Goal: Task Accomplishment & Management: Manage account settings

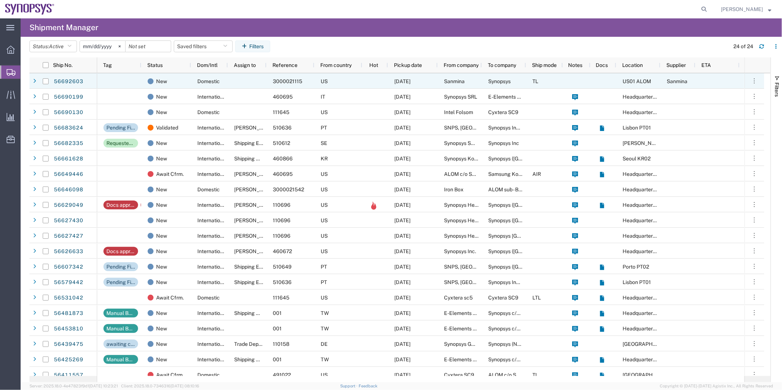
click at [259, 85] on div at bounding box center [247, 80] width 39 height 15
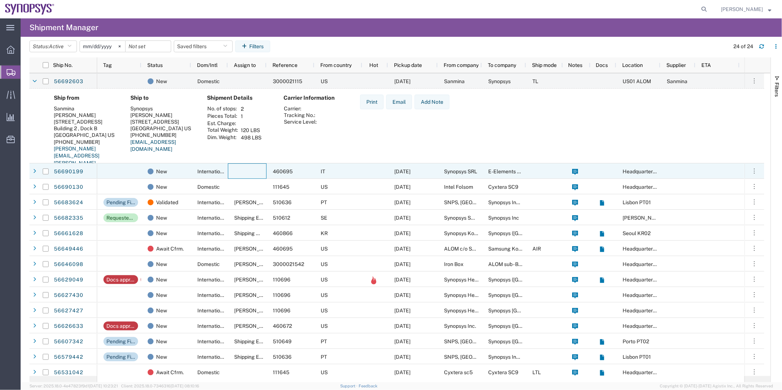
click at [236, 167] on div at bounding box center [247, 170] width 39 height 15
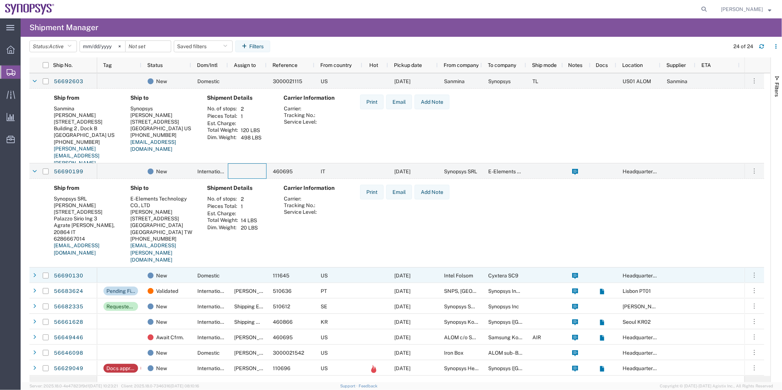
click at [211, 275] on span "Domestic" at bounding box center [208, 276] width 22 height 6
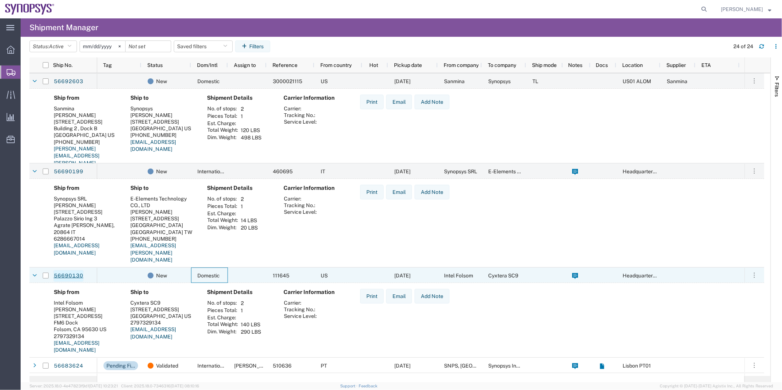
click at [74, 274] on link "56690130" at bounding box center [68, 276] width 30 height 12
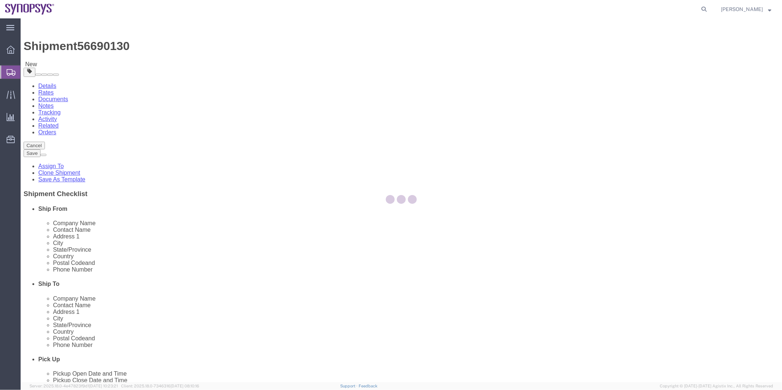
select select
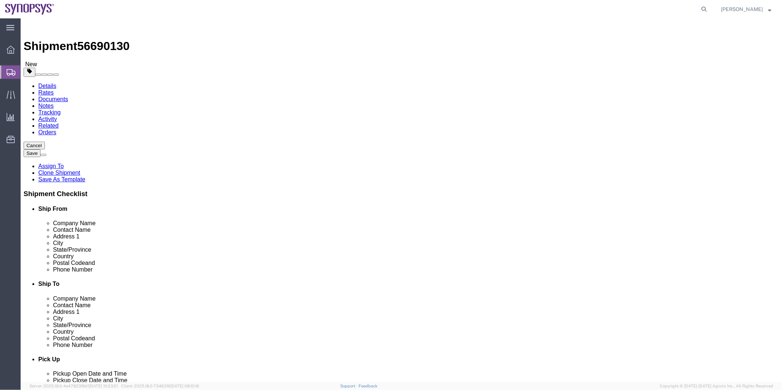
click link "Activity"
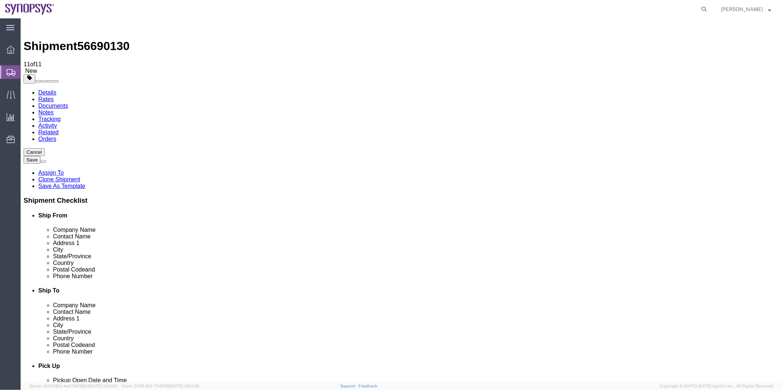
click at [53, 109] on link "Notes" at bounding box center [45, 112] width 15 height 6
click at [0, 0] on span "Shipment Manager" at bounding box center [0, 0] width 0 height 0
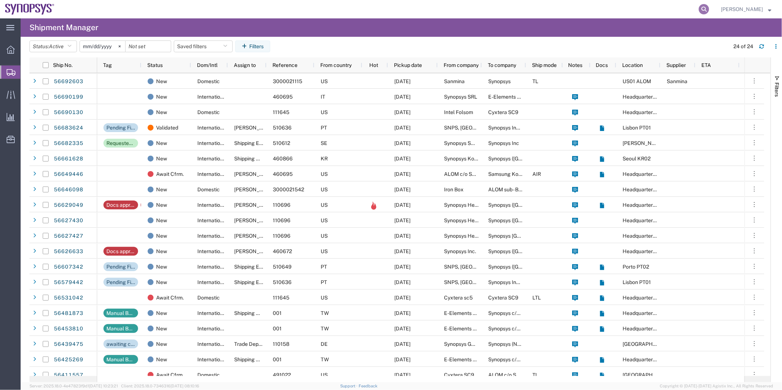
click at [705, 9] on icon at bounding box center [704, 9] width 10 height 10
click at [557, 12] on input "search" at bounding box center [587, 9] width 224 height 18
type input "56688952"
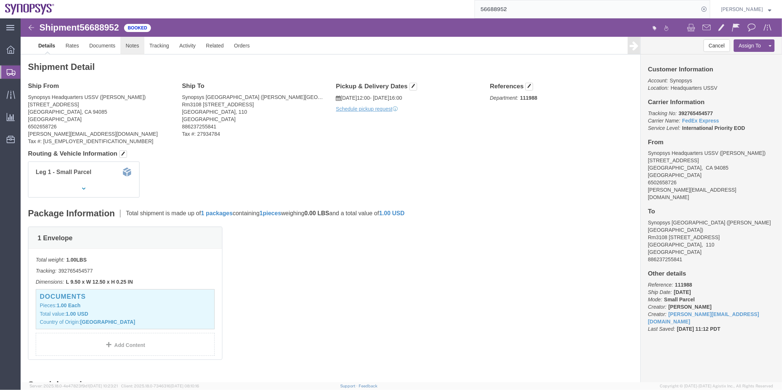
click link "Notes"
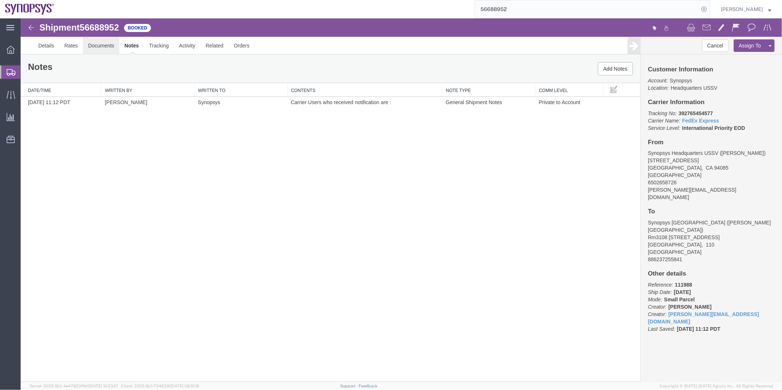
click at [101, 40] on link "Documents" at bounding box center [100, 45] width 36 height 18
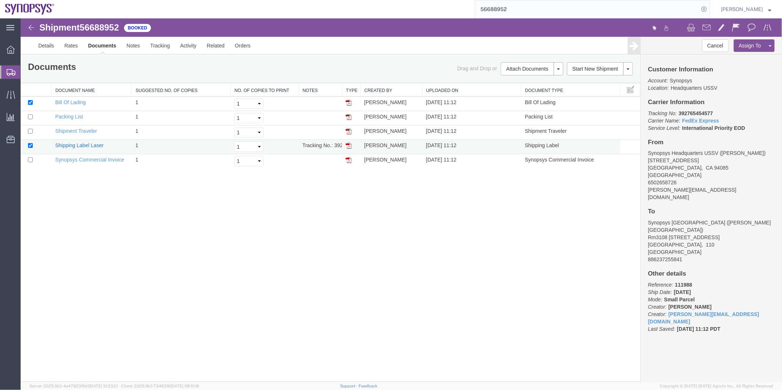
click at [82, 145] on link "Shipping Label Laser" at bounding box center [79, 145] width 49 height 6
click at [85, 159] on link "Synopsys Commercial Invoice" at bounding box center [89, 159] width 69 height 6
click at [64, 115] on link "Packing List" at bounding box center [69, 116] width 28 height 6
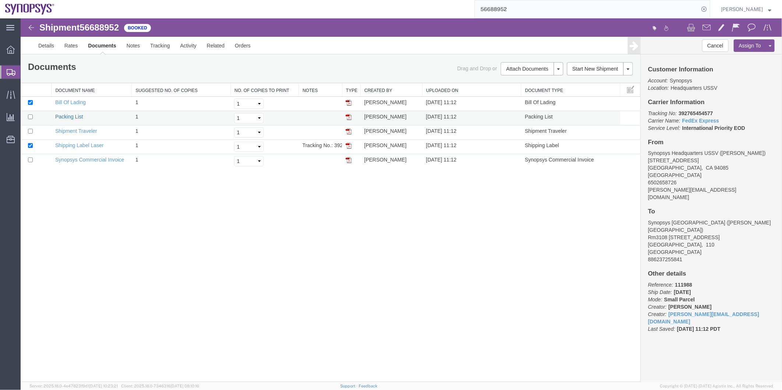
click at [64, 115] on link "Packing List" at bounding box center [69, 116] width 28 height 6
click at [0, 0] on span "Shipment Manager" at bounding box center [0, 0] width 0 height 0
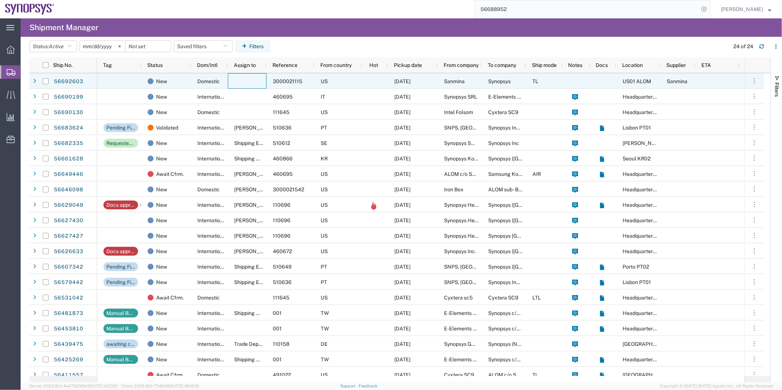
click at [246, 85] on div at bounding box center [247, 80] width 39 height 15
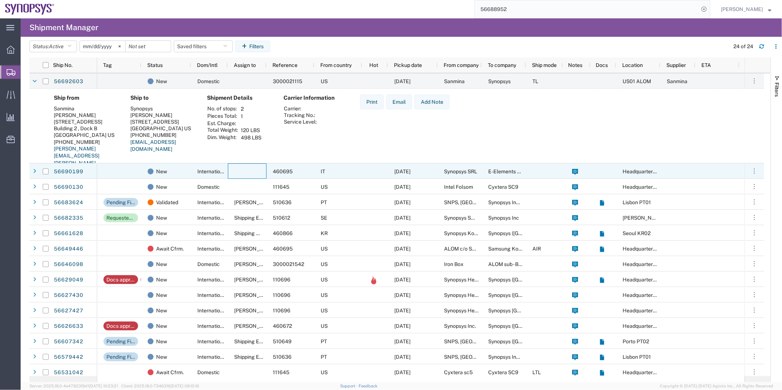
click at [229, 167] on div at bounding box center [247, 170] width 39 height 15
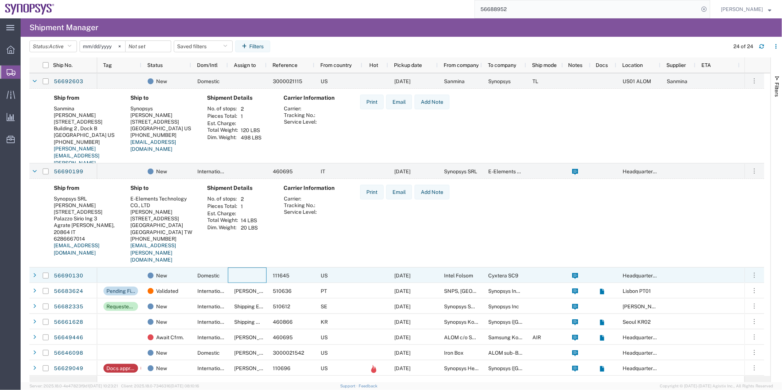
click at [240, 281] on div at bounding box center [247, 275] width 39 height 15
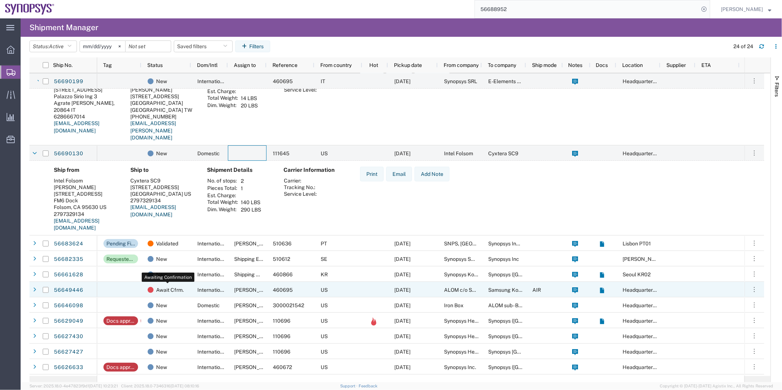
scroll to position [123, 0]
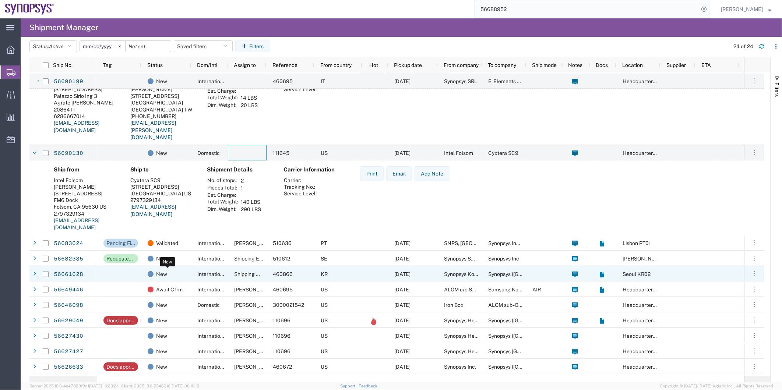
click at [174, 273] on div "New" at bounding box center [168, 274] width 40 height 15
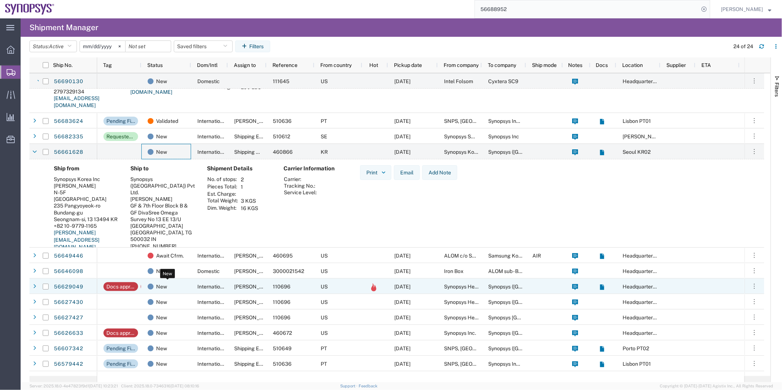
scroll to position [245, 0]
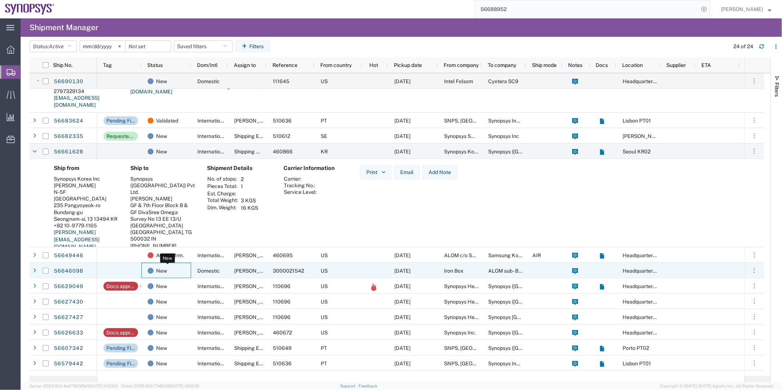
click at [172, 272] on div "New" at bounding box center [168, 270] width 40 height 15
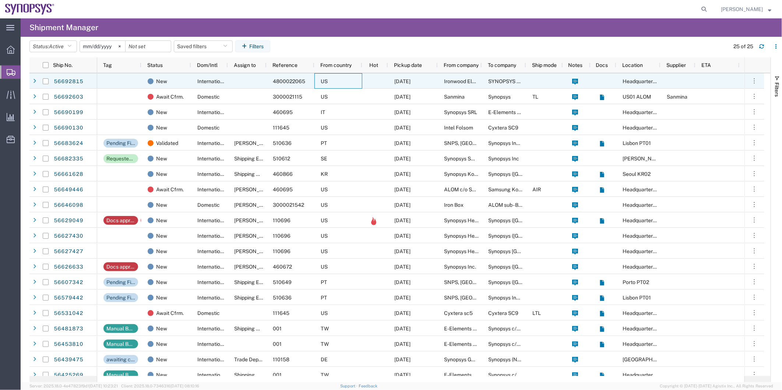
click at [327, 76] on div "US" at bounding box center [338, 80] width 48 height 15
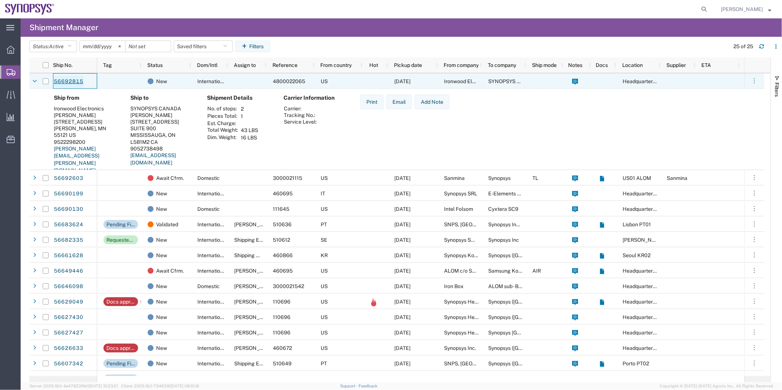
click at [68, 84] on link "56692815" at bounding box center [68, 82] width 30 height 12
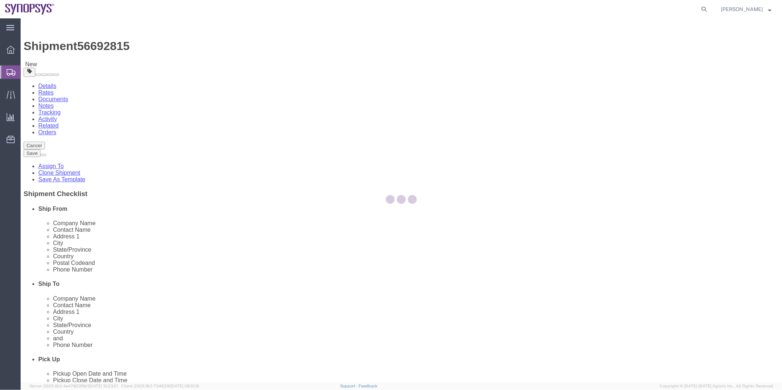
select select
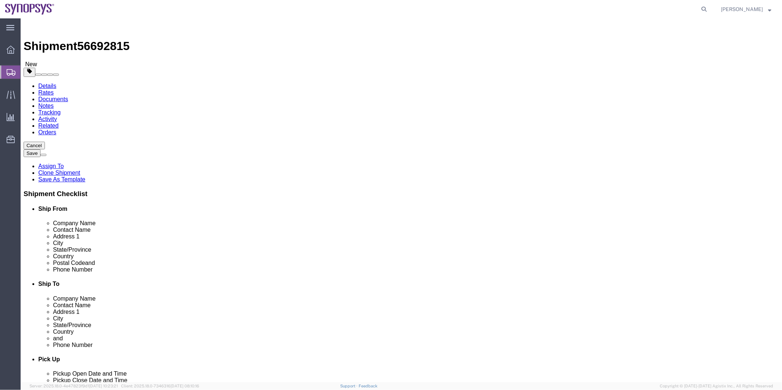
click icon
click dd "390.00 USD"
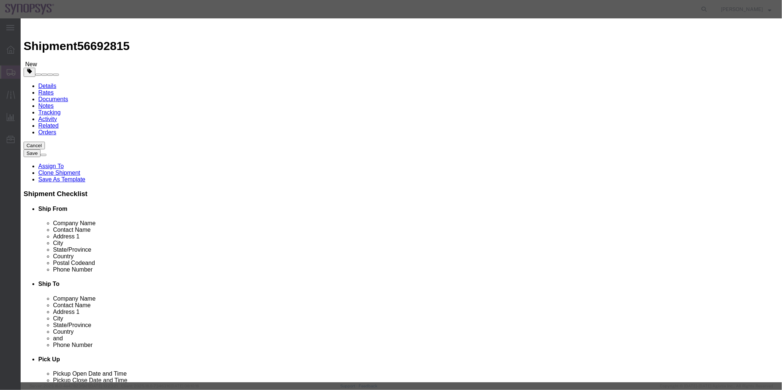
click select "Select ATF BIS DEA EPA FDA FTR ITAR OFAC Other (OPA)"
select select "FTR"
click select "Select ATF BIS DEA EPA FDA FTR ITAR OFAC Other (OPA)"
click select "Select 30.2(d)(2) 30.36 30.37(a) 30.37(f) 30.37(g) 30.37(h) 30.37(i) 30.37(j) 3…"
select select "30.36"
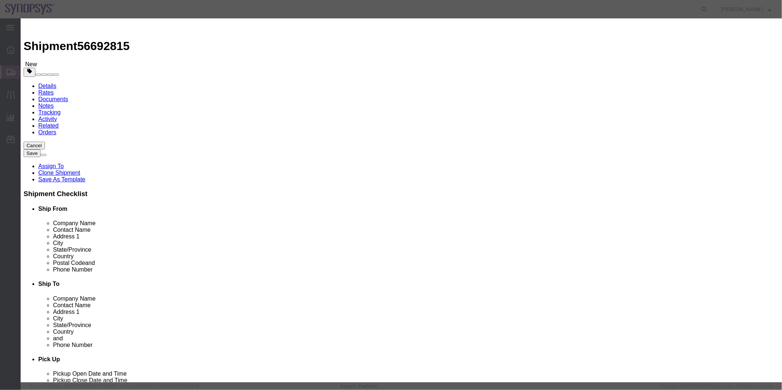
click select "Select 30.2(d)(2) 30.36 30.37(a) 30.37(f) 30.37(g) 30.37(h) 30.37(i) 30.37(j) 3…"
click button
click select "Select ATF BIS DEA EPA FDA FTR ITAR OFAC Other (OPA)"
select select "FTR"
click select "Select ATF BIS DEA EPA FDA FTR ITAR OFAC Other (OPA)"
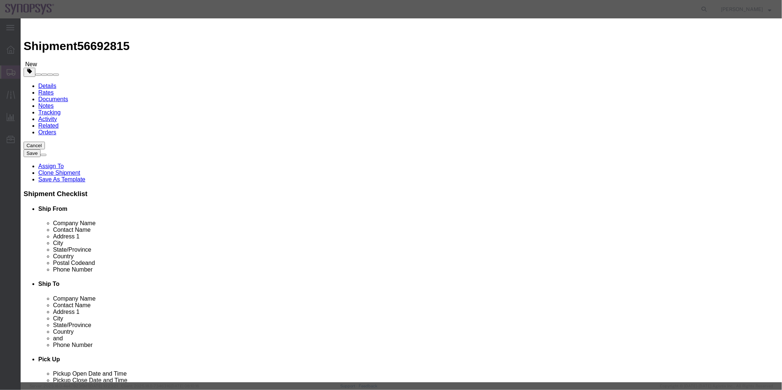
click select "Select 30.2(d)(2) 30.36 30.37(a) 30.37(f) 30.37(g) 30.37(h) 30.37(i) 30.37(j) 3…"
select select "30.36"
click select "Select 30.2(d)(2) 30.36 30.37(a) 30.37(f) 30.37(g) 30.37(h) 30.37(i) 30.37(j) 3…"
click button
drag, startPoint x: 302, startPoint y: 297, endPoint x: 281, endPoint y: 279, distance: 27.6
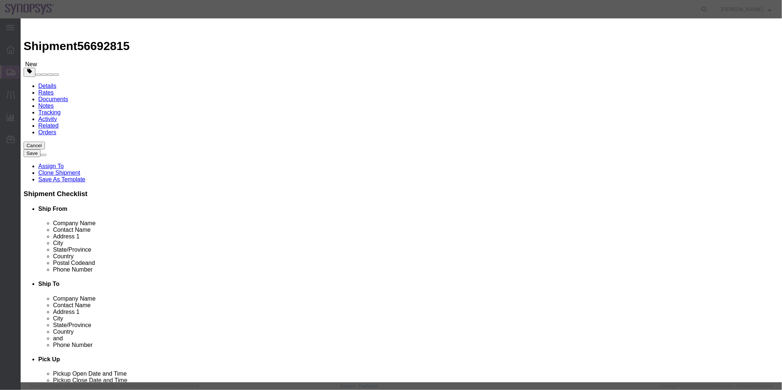
click select "Select ATF BIS DEA EPA FDA FTR ITAR OFAC Other (OPA)"
select select "FTR"
click select "Select ATF BIS DEA EPA FDA FTR ITAR OFAC Other (OPA)"
click select "Select 30.2(d)(2) 30.36 30.37(a) 30.37(f) 30.37(g) 30.37(h) 30.37(i) 30.37(j) 3…"
select select "30.36"
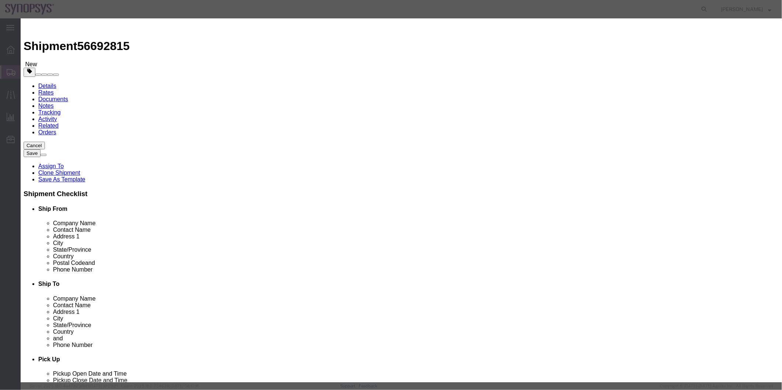
click select "Select 30.2(d)(2) 30.36 30.37(a) 30.37(f) 30.37(g) 30.37(h) 30.37(i) 30.37(j) 3…"
click button
click select "Select ATF BIS DEA EPA FDA FTR ITAR OFAC Other (OPA)"
select select "FTR"
click select "Select ATF BIS DEA EPA FDA FTR ITAR OFAC Other (OPA)"
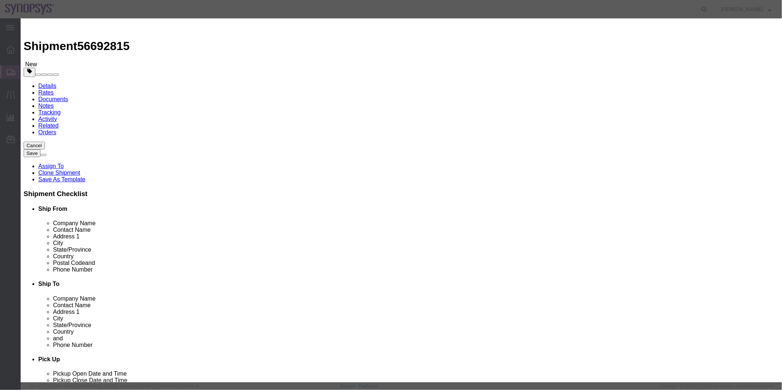
click select "Select 30.2(d)(2) 30.36 30.37(a) 30.37(f) 30.37(g) 30.37(h) 30.37(i) 30.37(j) 3…"
select select "30.36"
click select "Select 30.2(d)(2) 30.36 30.37(a) 30.37(f) 30.37(g) 30.37(h) 30.37(i) 30.37(j) 3…"
click button "Save & Close"
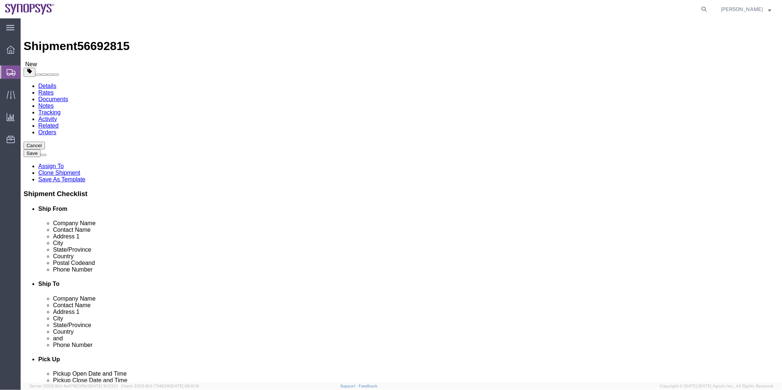
click icon
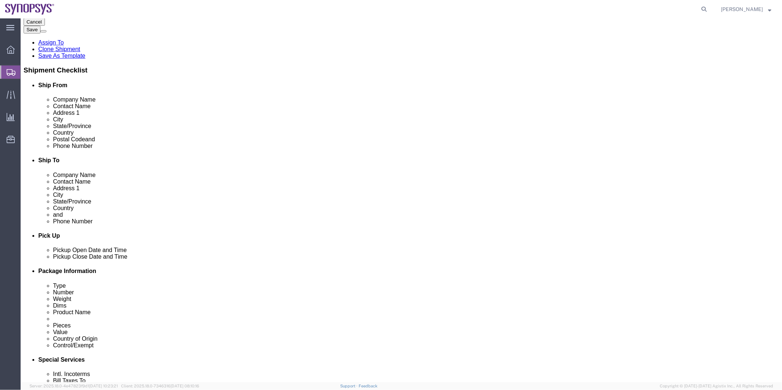
scroll to position [163, 0]
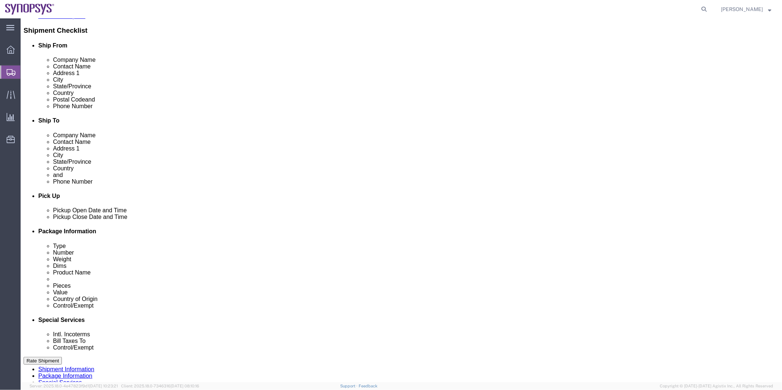
click select "Select Carriage Insurance Paid Carriage Paid To Cost and Freight Cost Insurance…"
select select "DAP"
click select "Select Carriage Insurance Paid Carriage Paid To Cost and Freight Cost Insurance…"
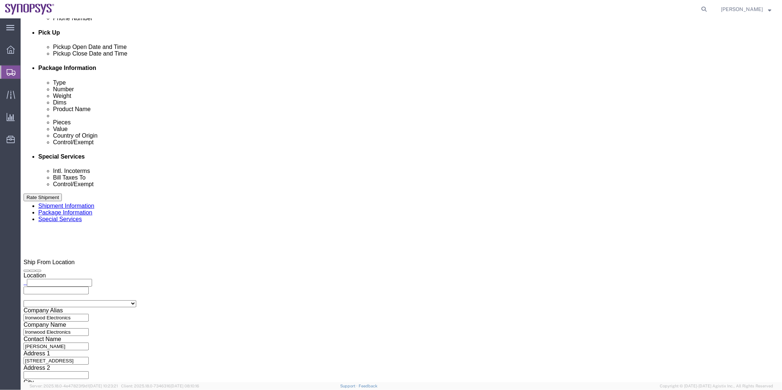
scroll to position [450, 0]
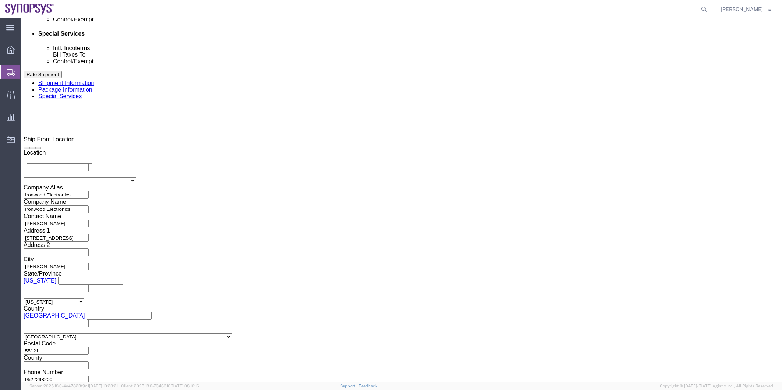
click div "Control/Exempt Select ATF BIS DEA EPA FDA FTR ITAR OFAC Other (OPA) Lic./Ex. Co…"
click select "Select ATF BIS DEA EPA FDA FTR ITAR OFAC Other (OPA)"
select select "FTR"
click select "Select ATF BIS DEA EPA FDA FTR ITAR OFAC Other (OPA)"
click select "Select 30.2(d)(2) 30.36 30.37(a) 30.37(f) 30.37(g) 30.37(h) 30.37(i) 30.37(j) 3…"
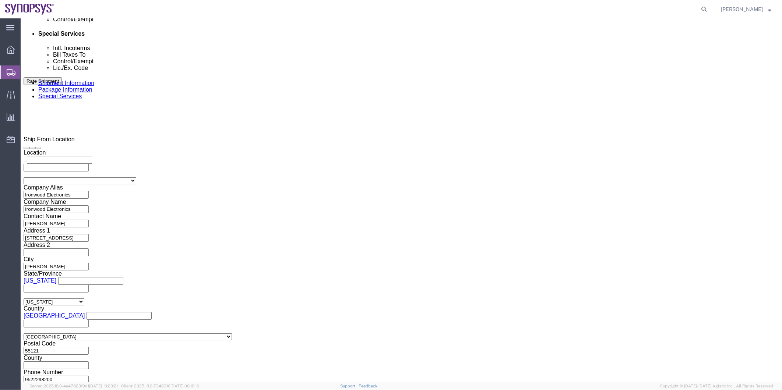
select select "30.36"
click select "Select 30.2(d)(2) 30.36 30.37(a) 30.37(f) 30.37(g) 30.37(h) 30.37(i) 30.37(j) 3…"
click select "Select AES-Direct EEI Carrier File EEI EEI Exempt"
select select "EXEM"
click select "Select AES-Direct EEI Carrier File EEI EEI Exempt"
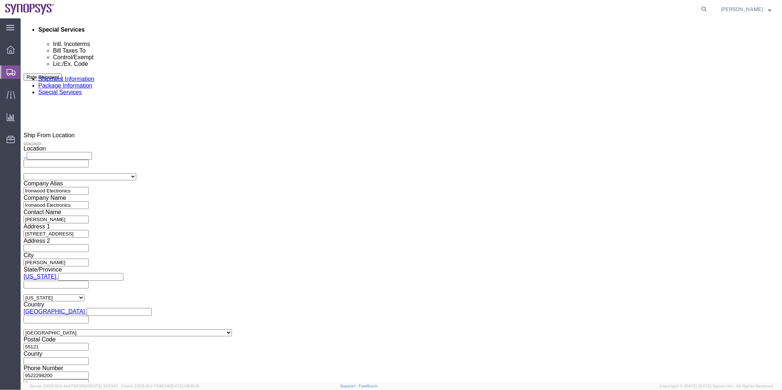
scroll to position [368, 0]
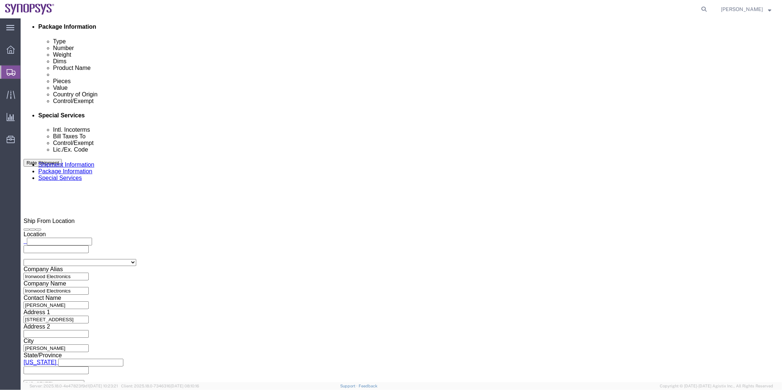
click ul "[PERSON_NAME][EMAIL_ADDRESS][PERSON_NAME][DOMAIN_NAME]"
click icon
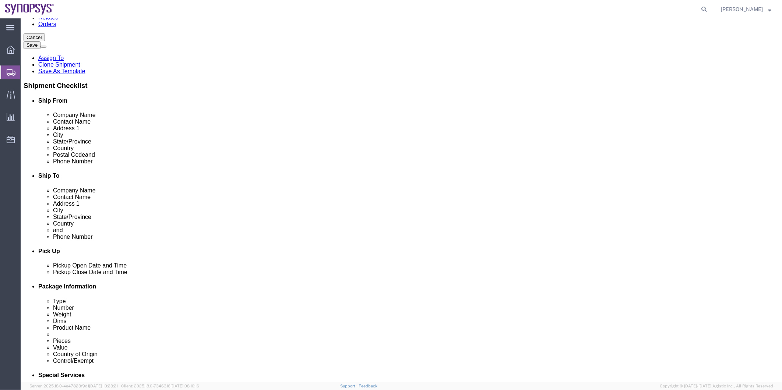
scroll to position [108, 0]
drag, startPoint x: 244, startPoint y: 159, endPoint x: 100, endPoint y: 152, distance: 144.9
click div "Email [PERSON_NAME][EMAIL_ADDRESS][PERSON_NAME][DOMAIN_NAME]"
click icon
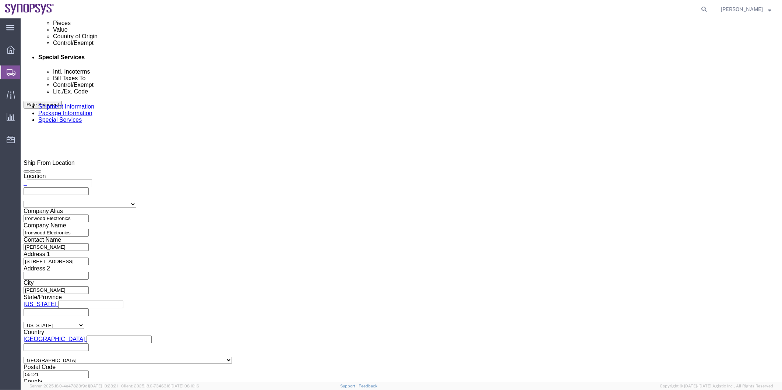
scroll to position [435, 0]
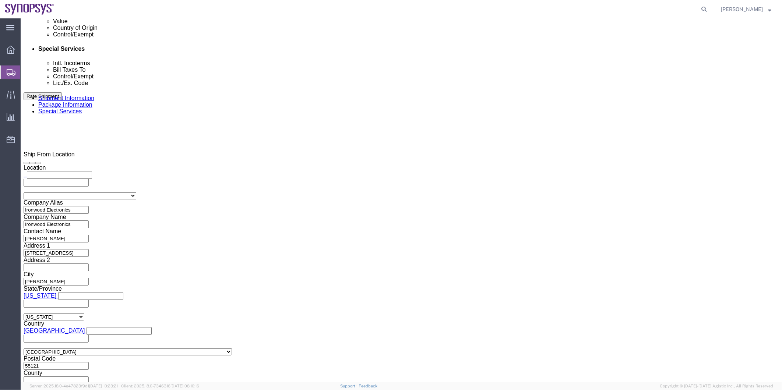
click ul "[PERSON_NAME][EMAIL_ADDRESS][PERSON_NAME][DOMAIN_NAME]"
paste input "[PERSON_NAME][EMAIL_ADDRESS][PERSON_NAME][DOMAIN_NAME]"
type input "[PERSON_NAME][EMAIL_ADDRESS][PERSON_NAME][DOMAIN_NAME]"
type input "[EMAIL_ADDRESS][DOMAIN_NAME]"
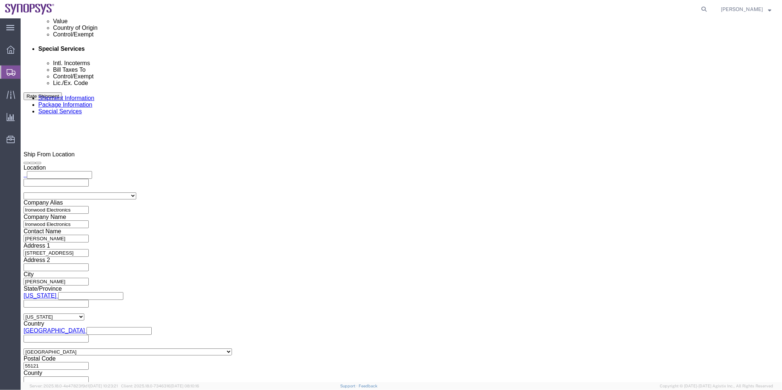
drag, startPoint x: 477, startPoint y: 159, endPoint x: 348, endPoint y: 159, distance: 129.2
click div "Message for PO 4800022065"
click button "Rate Shipment"
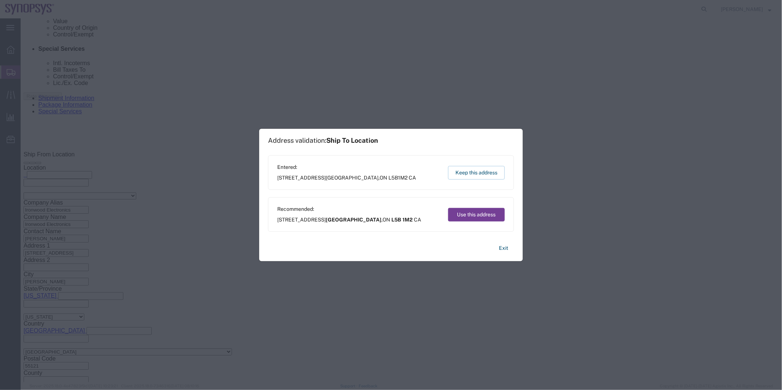
click at [486, 215] on button "Use this address" at bounding box center [476, 215] width 57 height 14
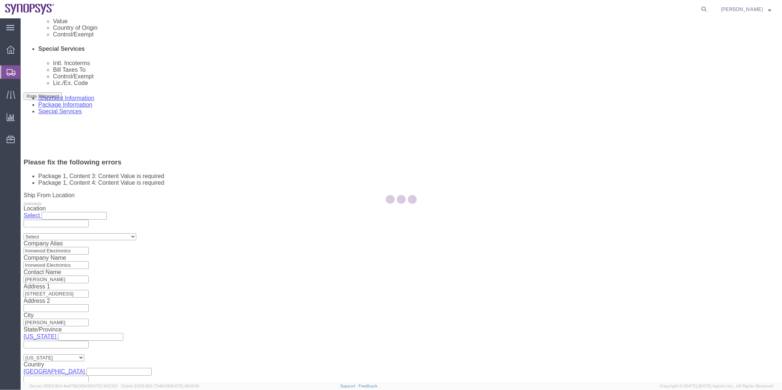
scroll to position [112, 0]
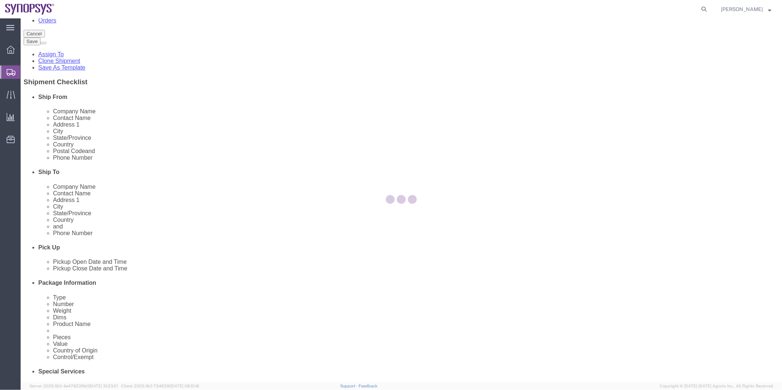
select select "CASE"
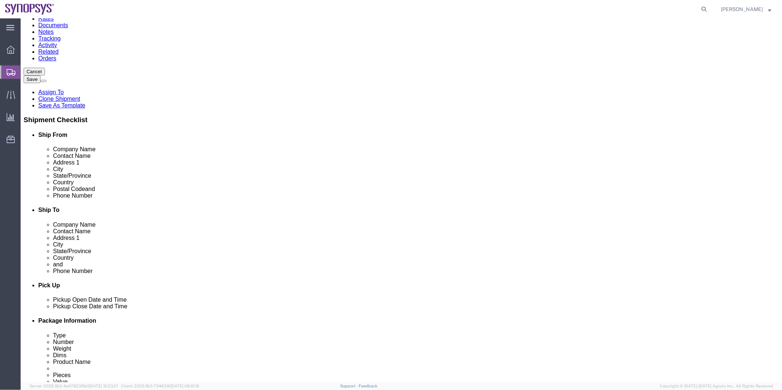
scroll to position [0, 0]
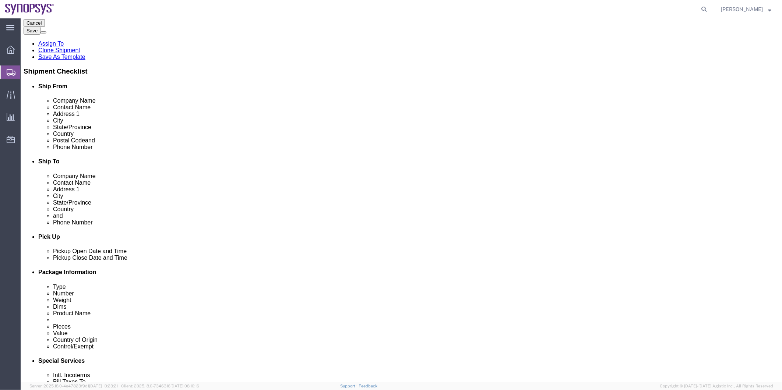
click dd
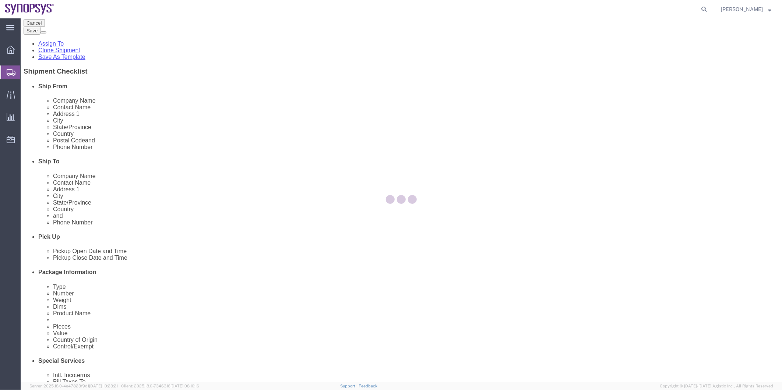
scroll to position [115, 0]
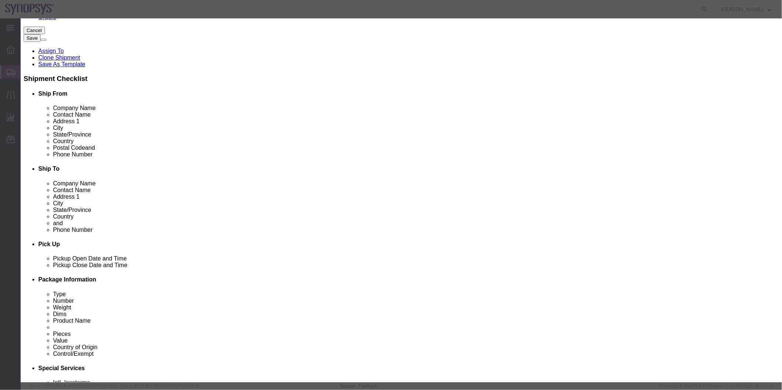
click button "Close"
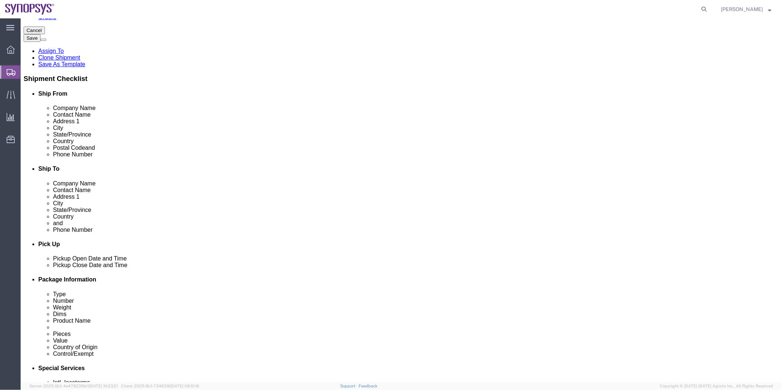
click at [0, 0] on span "Shipment Manager" at bounding box center [0, 0] width 0 height 0
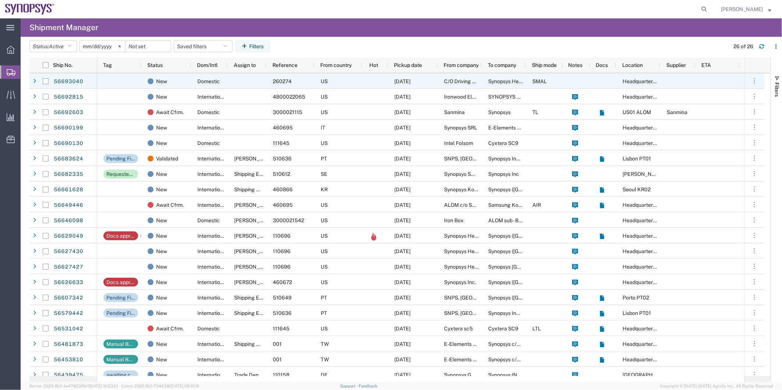
click at [296, 76] on div "260274" at bounding box center [291, 80] width 48 height 15
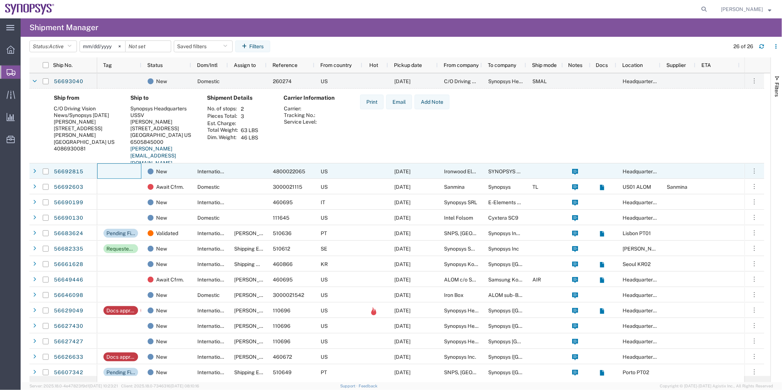
click at [120, 170] on div at bounding box center [119, 170] width 44 height 15
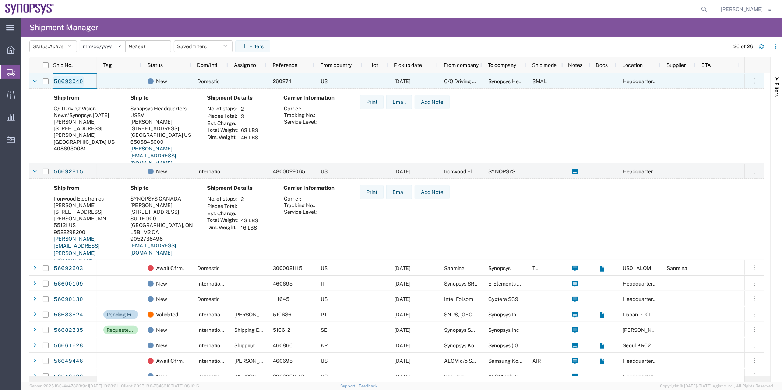
click at [60, 82] on link "56693040" at bounding box center [68, 82] width 30 height 12
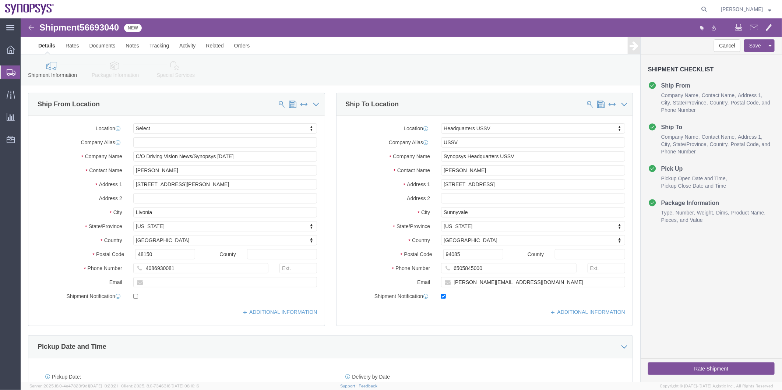
select select
select select "63204"
drag, startPoint x: 60, startPoint y: 82, endPoint x: 45, endPoint y: 102, distance: 25.1
click div "Shipment Information Package Information Special Services Please fix the follow…"
click icon
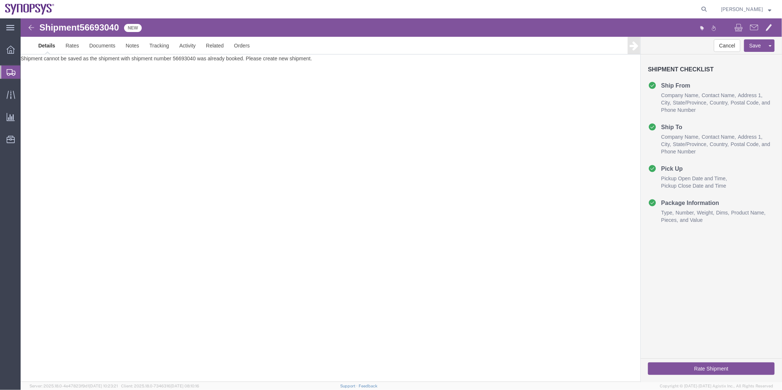
click at [0, 0] on span "Shipment Manager" at bounding box center [0, 0] width 0 height 0
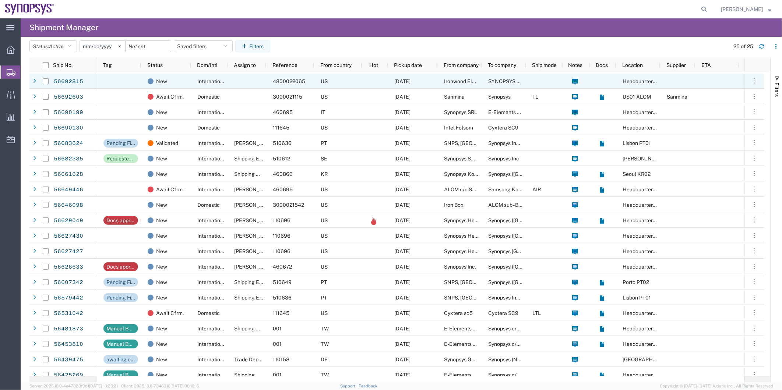
click at [238, 87] on div at bounding box center [247, 80] width 39 height 15
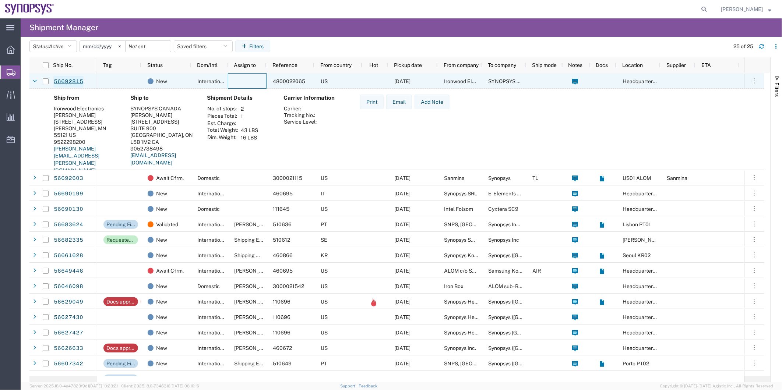
click at [72, 81] on link "56692815" at bounding box center [68, 82] width 30 height 12
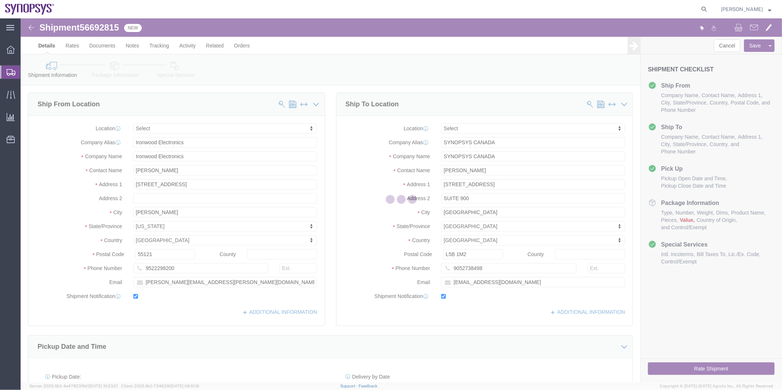
select select
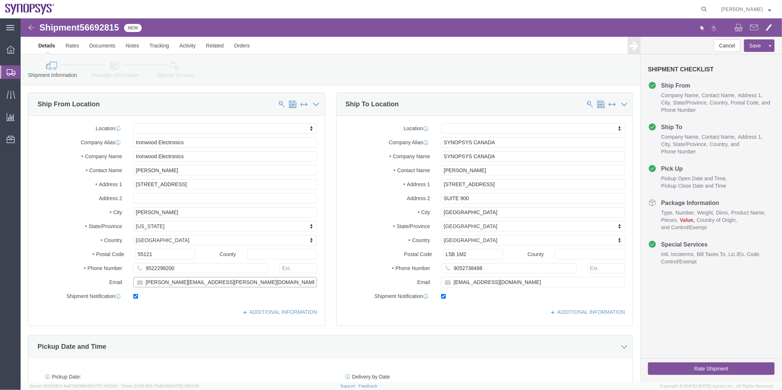
drag, startPoint x: 240, startPoint y: 263, endPoint x: 84, endPoint y: 265, distance: 155.4
click div "Email [PERSON_NAME][EMAIL_ADDRESS][PERSON_NAME][DOMAIN_NAME]"
drag, startPoint x: 456, startPoint y: 271, endPoint x: 398, endPoint y: 273, distance: 57.8
click div "Location My Profile Location [GEOGRAPHIC_DATA] DE04 Agrate Brianza IT01 [GEOGRA…"
click span "56692815"
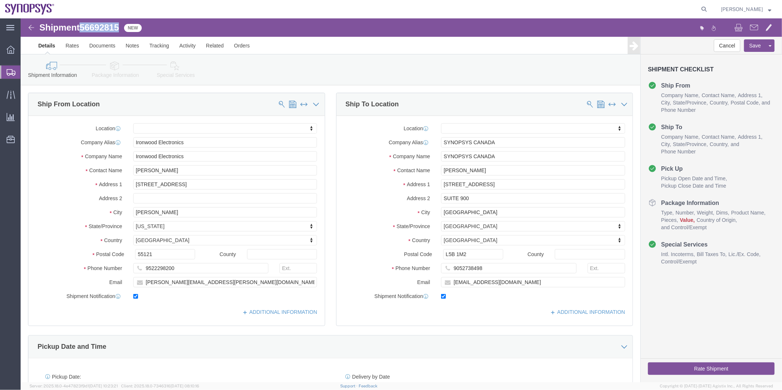
click span "56692815"
copy span "56692815"
click h1 "Shipment 56692815"
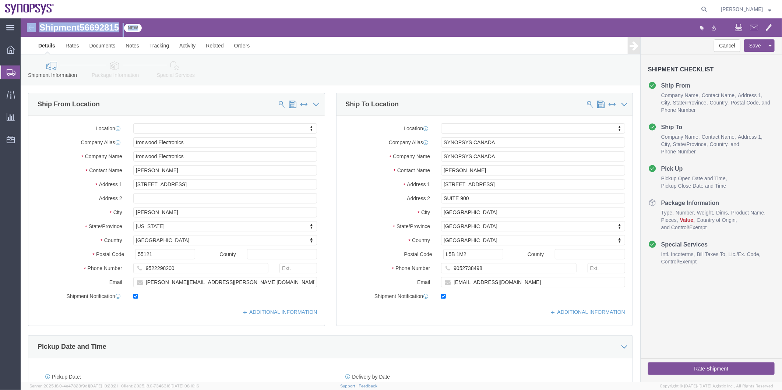
click h1 "Shipment 56692815"
copy div "Shipment 56692815 New"
click icon
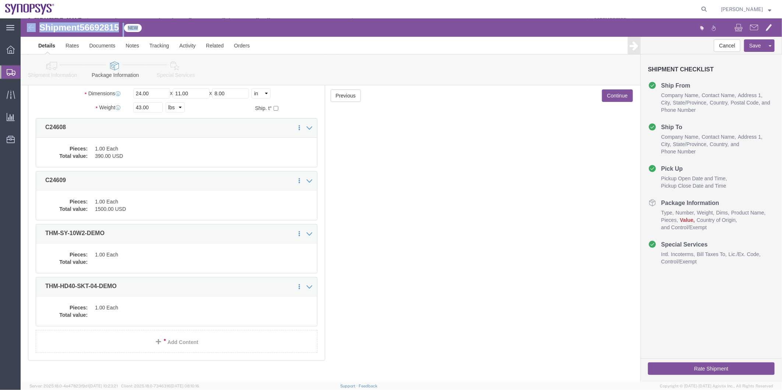
scroll to position [95, 0]
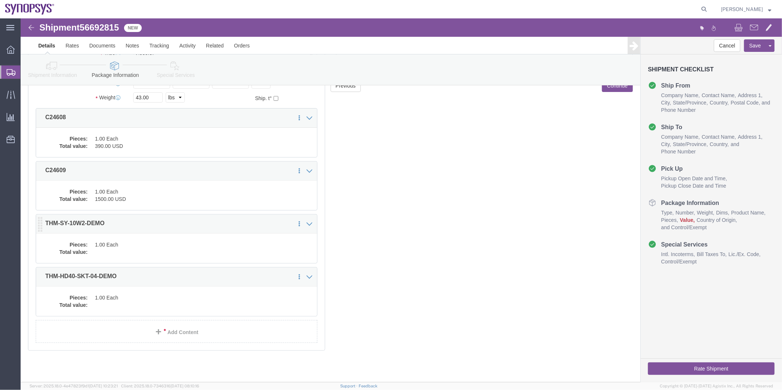
click dd "1.00 Each"
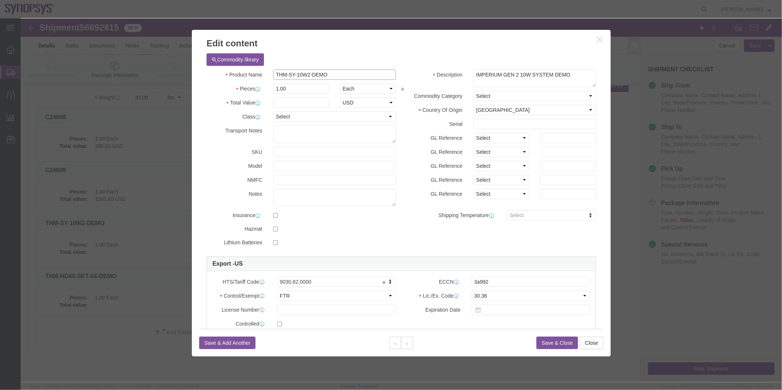
drag, startPoint x: 311, startPoint y: 58, endPoint x: 176, endPoint y: 42, distance: 135.6
click div "Commodity library Product Name THM-SY-10W2-DEMO Pieces 1.00 Select Bag Barrels …"
click icon
drag, startPoint x: 321, startPoint y: 55, endPoint x: 235, endPoint y: 55, distance: 86.5
click div "Product Name THM-HD40-SKT-04-DEMO"
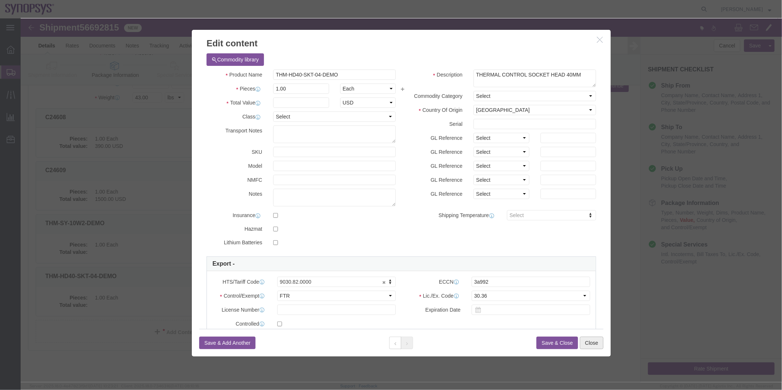
click button "Close"
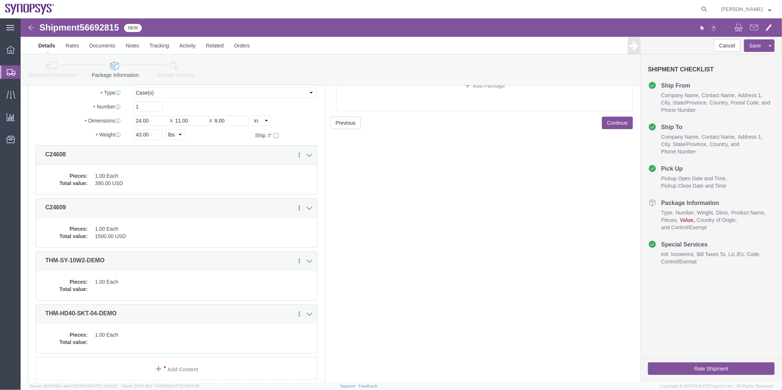
scroll to position [0, 0]
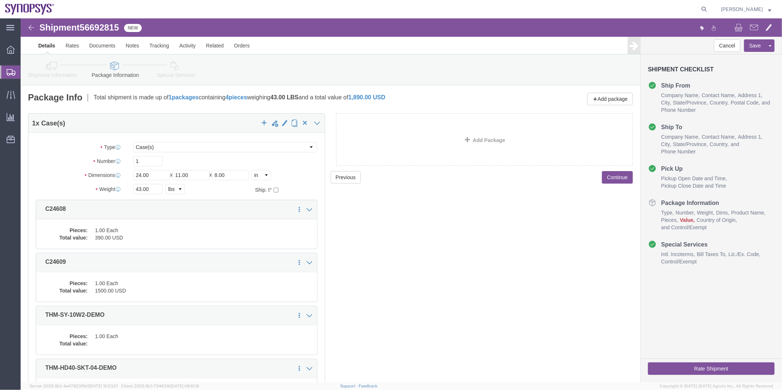
click icon
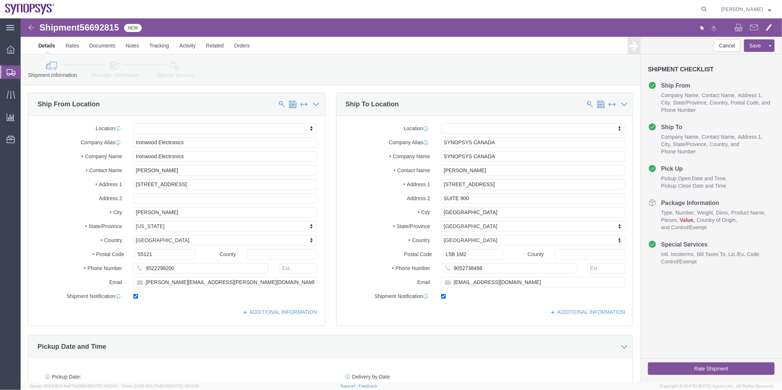
click at [0, 0] on span "Shipment Manager" at bounding box center [0, 0] width 0 height 0
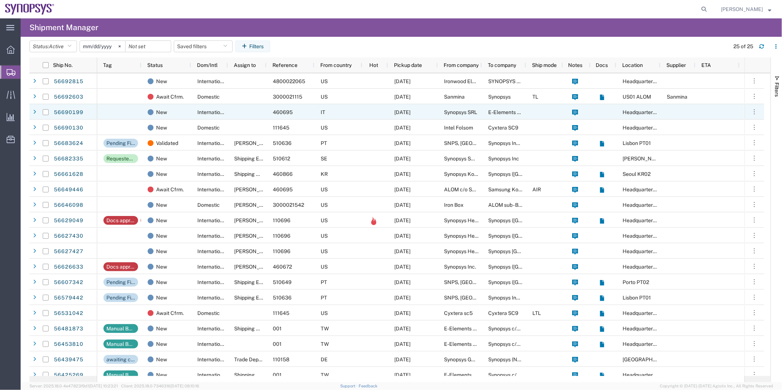
click at [246, 113] on div at bounding box center [247, 111] width 39 height 15
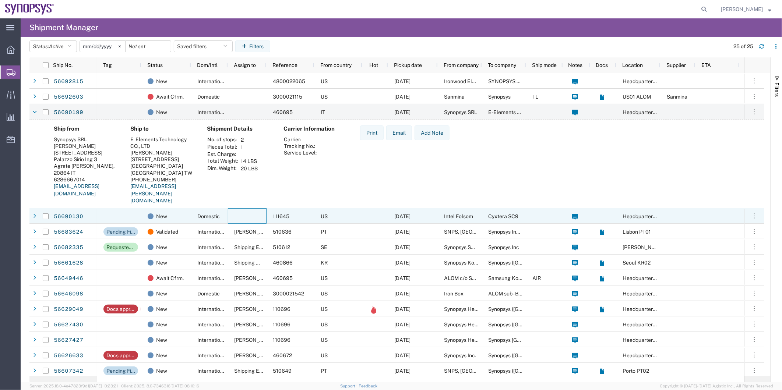
click at [235, 219] on div at bounding box center [247, 215] width 39 height 15
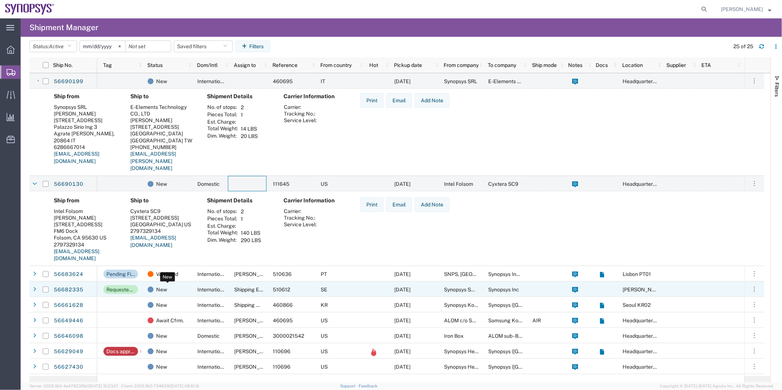
scroll to position [41, 0]
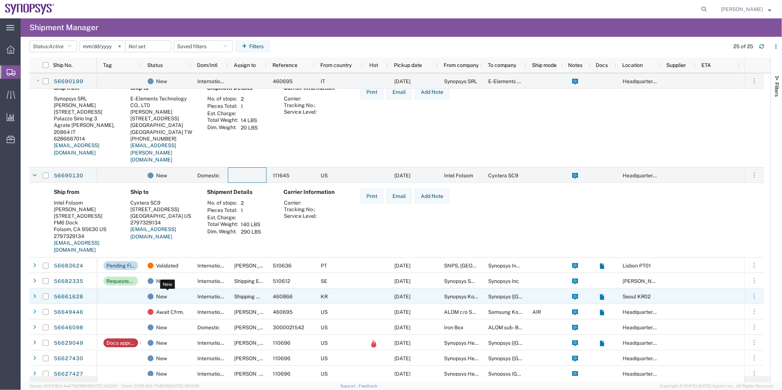
click at [181, 300] on div "New" at bounding box center [168, 296] width 40 height 15
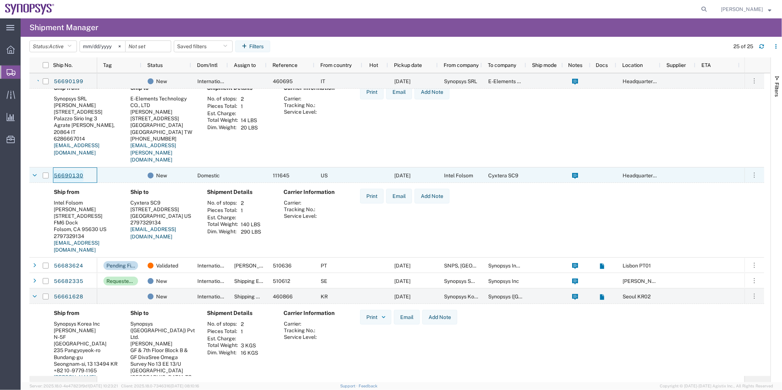
click at [73, 178] on link "56690130" at bounding box center [68, 176] width 30 height 12
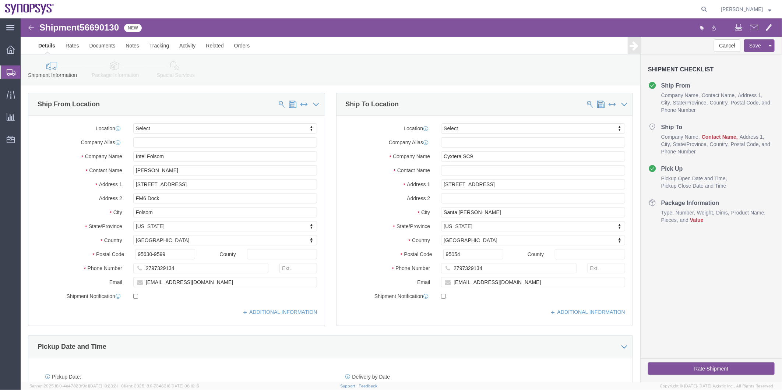
select select
click link "Notes"
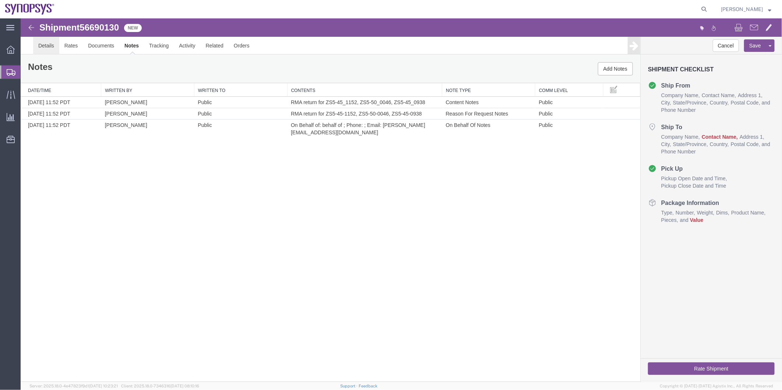
click at [47, 46] on link "Details" at bounding box center [46, 45] width 26 height 18
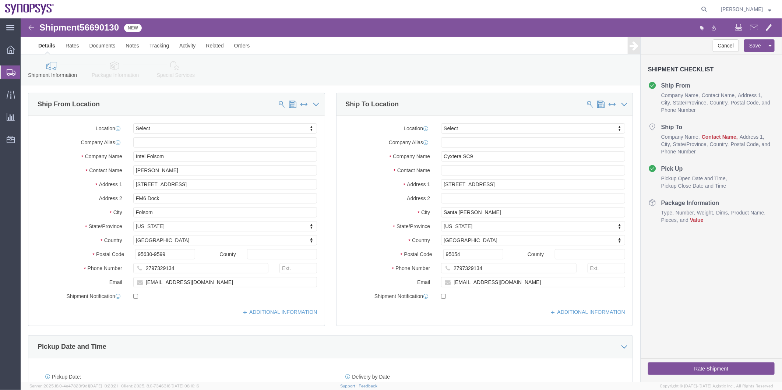
click at [0, 0] on span "Shipment Manager" at bounding box center [0, 0] width 0 height 0
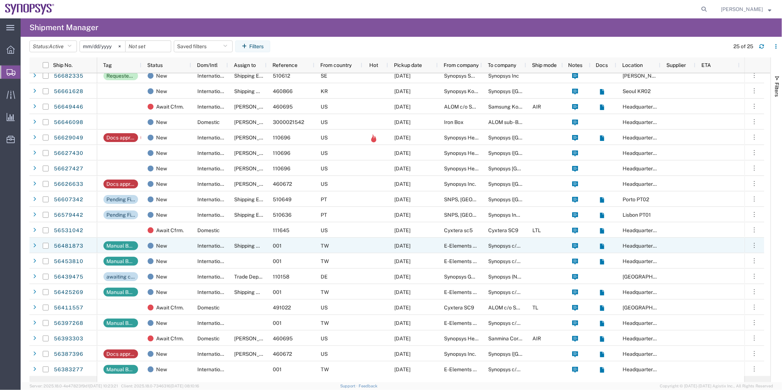
scroll to position [83, 0]
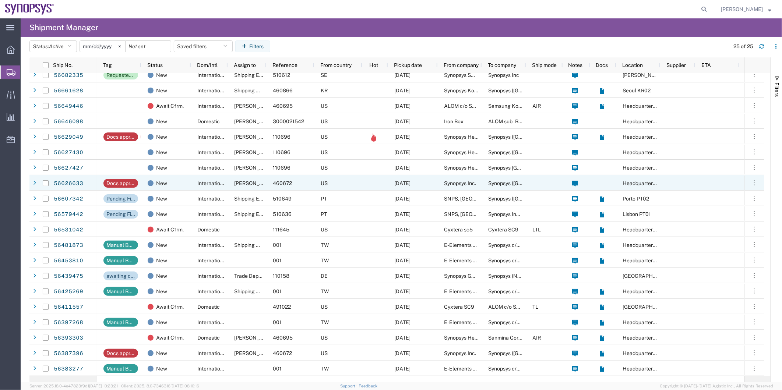
click at [192, 182] on div "International" at bounding box center [209, 182] width 37 height 15
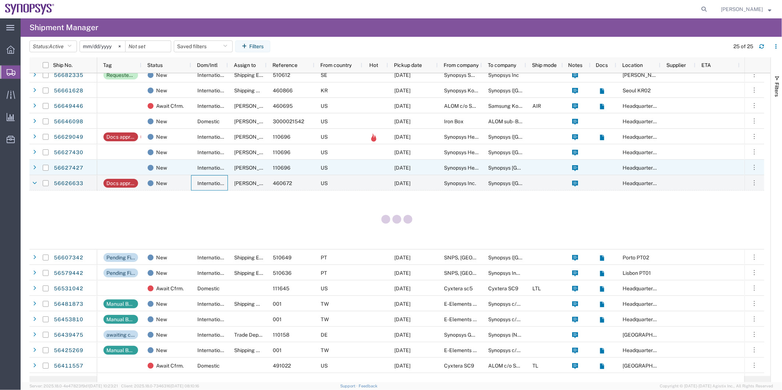
scroll to position [84, 0]
click at [187, 164] on div "New" at bounding box center [168, 167] width 40 height 15
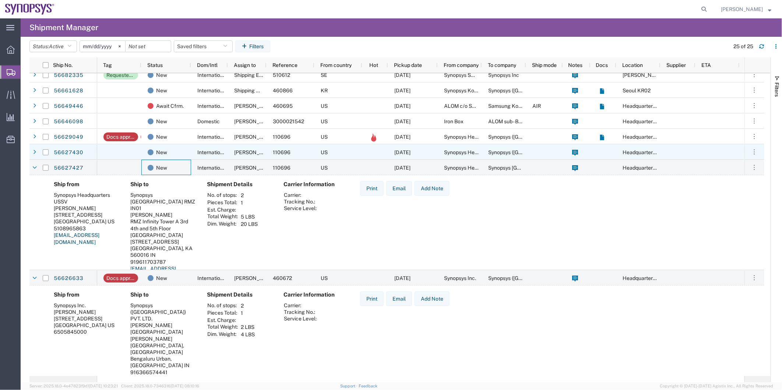
click at [194, 155] on div "International" at bounding box center [209, 151] width 37 height 15
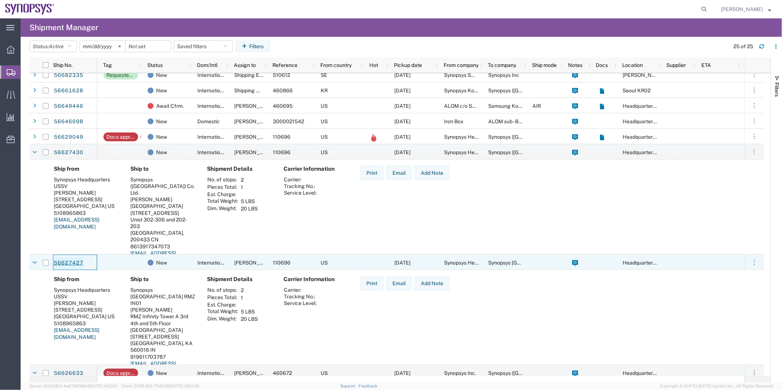
click at [72, 264] on link "56627427" at bounding box center [68, 263] width 30 height 12
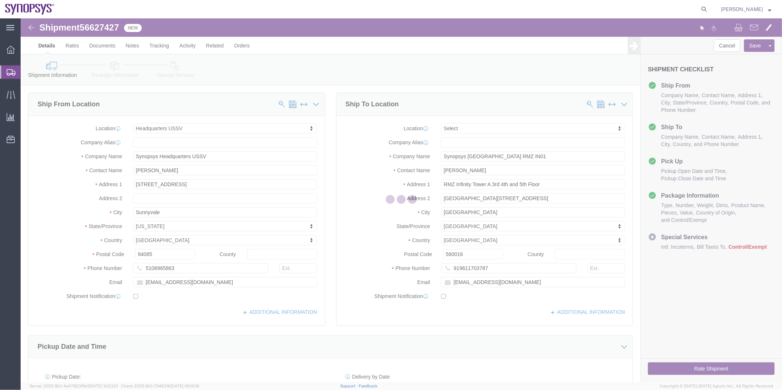
select select "63204"
select select
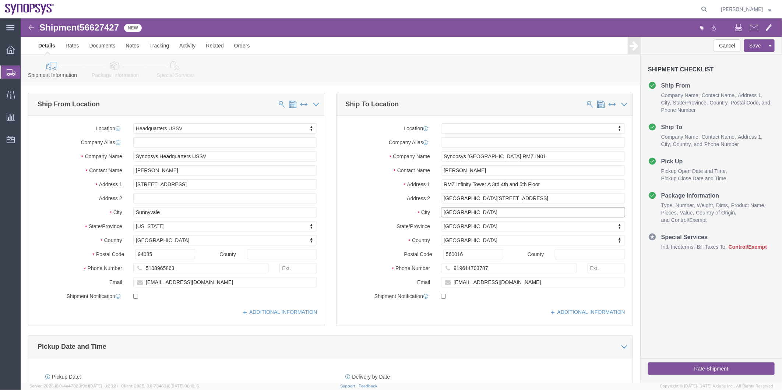
drag, startPoint x: 455, startPoint y: 195, endPoint x: 408, endPoint y: 195, distance: 47.1
click div "City [GEOGRAPHIC_DATA]"
click link "Special Services"
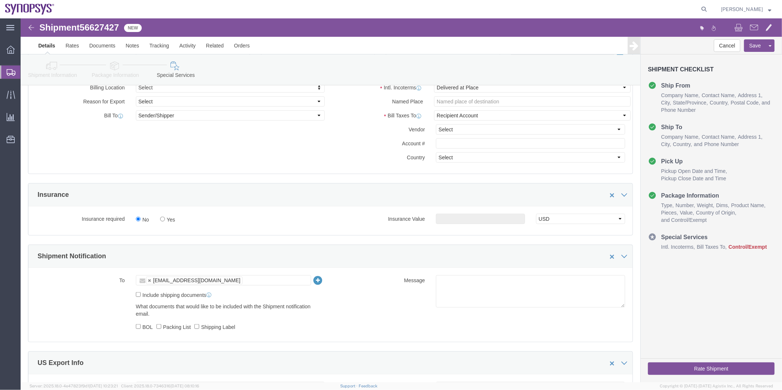
scroll to position [245, 0]
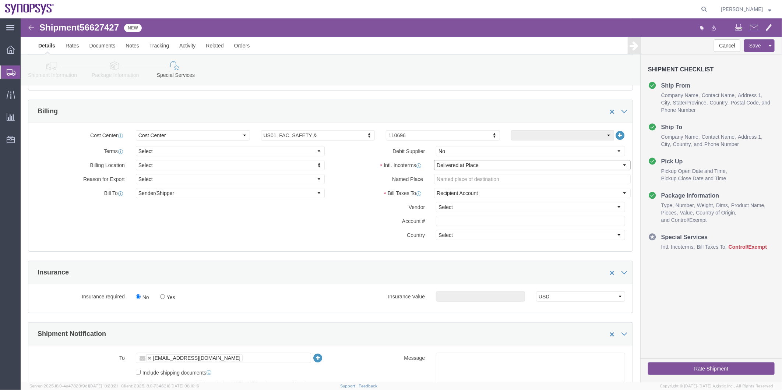
click select "Select Carriage Insurance Paid Carriage Paid To Cost and Freight Cost Insurance…"
select select "DDP"
click select "Select Carriage Insurance Paid Carriage Paid To Cost and Freight Cost Insurance…"
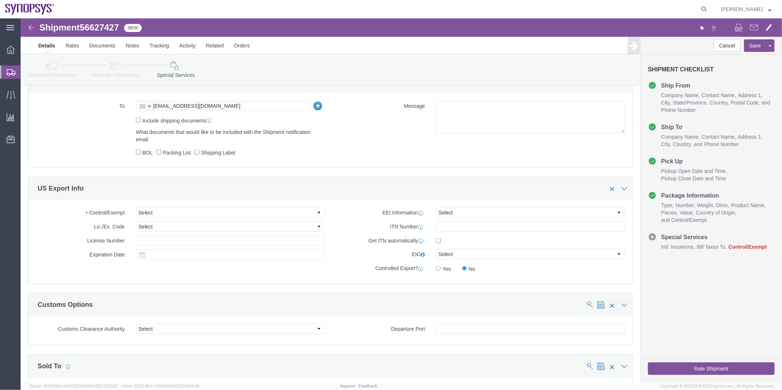
scroll to position [491, 0]
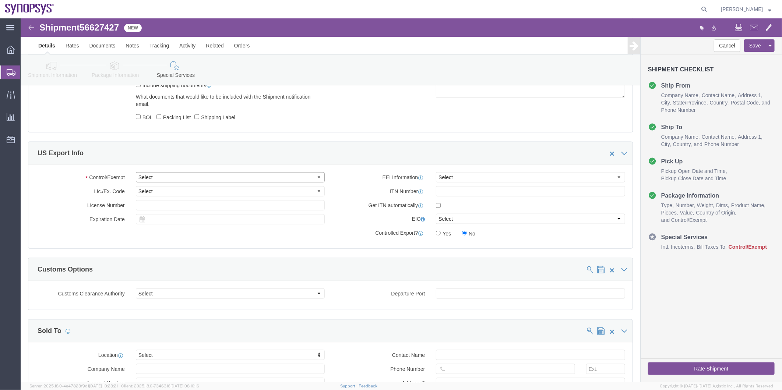
click select "Select ATF BIS DEA EPA FDA FTR ITAR OFAC Other (OPA)"
click icon
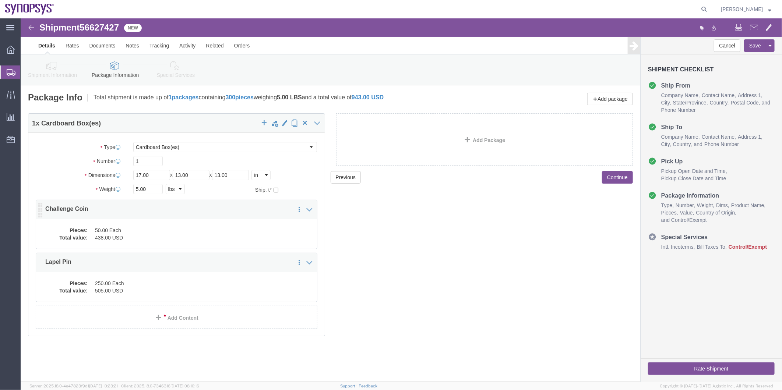
click dd "438.00 USD"
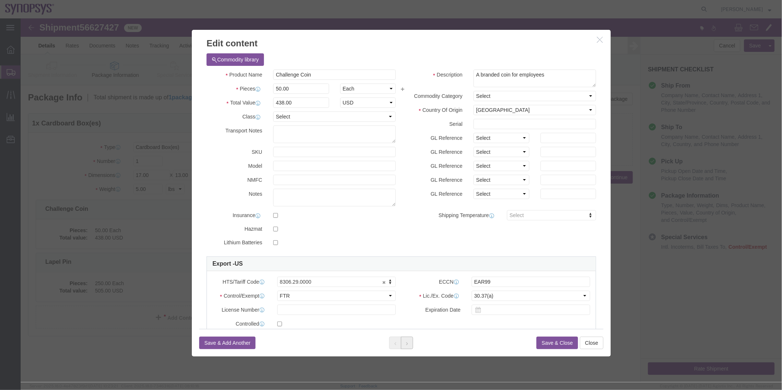
click button
click button "Save & Close"
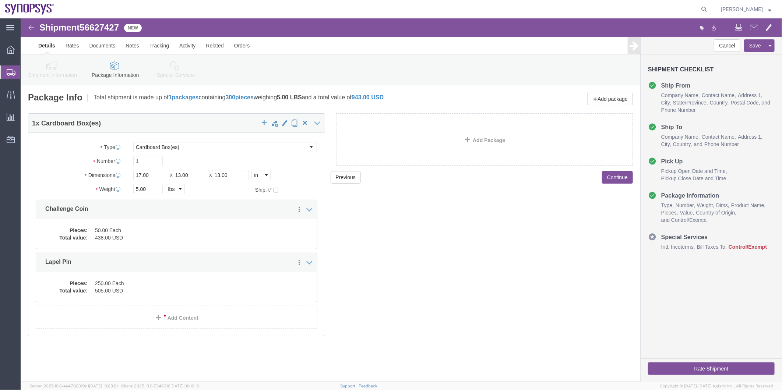
click link "Special Services"
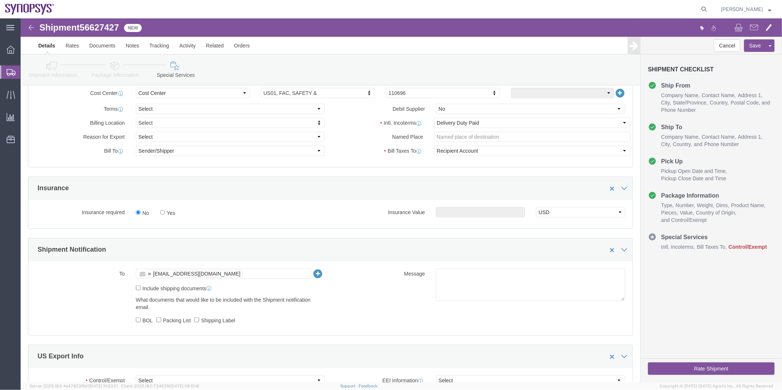
scroll to position [327, 0]
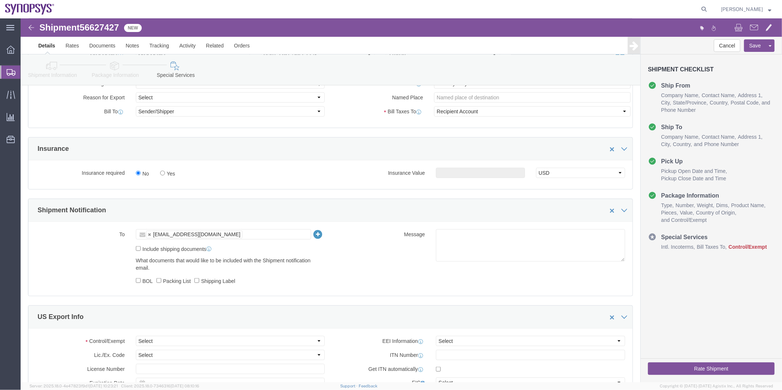
click ul "[EMAIL_ADDRESS][DOMAIN_NAME]"
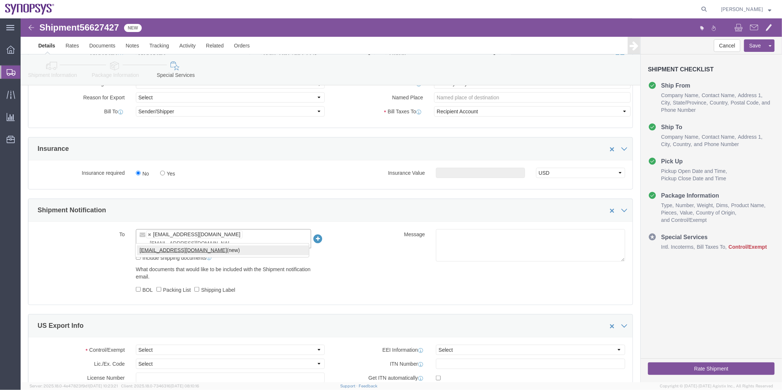
type input "[EMAIL_ADDRESS][DOMAIN_NAME]"
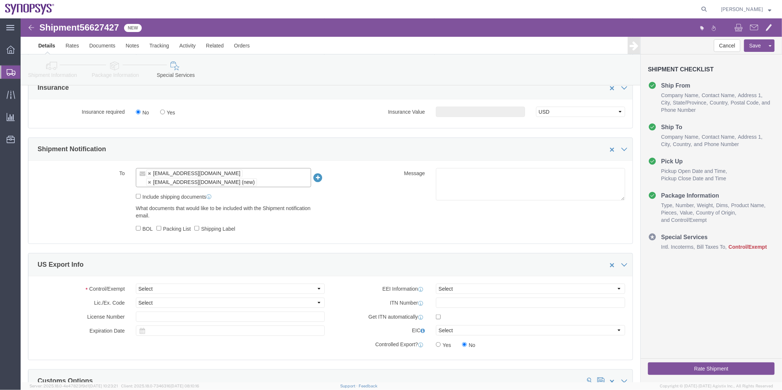
scroll to position [450, 0]
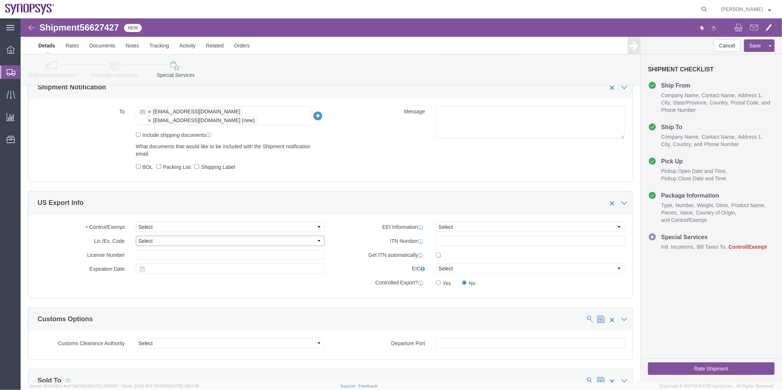
click select "Select"
click select "Select ATF BIS DEA EPA FDA FTR ITAR OFAC Other (OPA)"
select select "FTR"
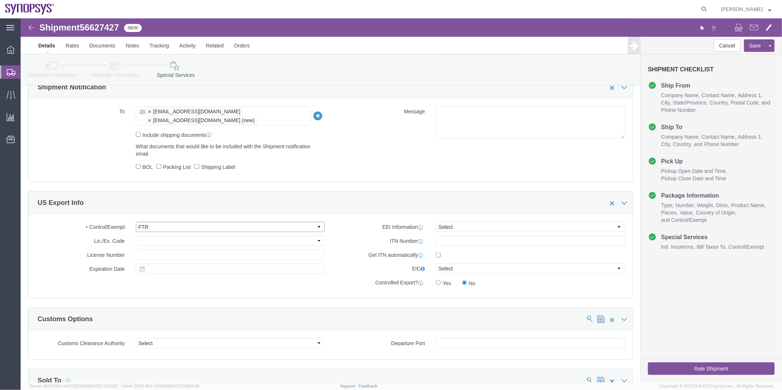
click select "Select ATF BIS DEA EPA FDA FTR ITAR OFAC Other (OPA)"
click select "Select 30.2(d)(2) 30.36 30.37(a) 30.37(f) 30.37(g) 30.37(h) 30.37(i) 30.37(j) 3…"
select select "30.37(a)"
click select "Select 30.2(d)(2) 30.36 30.37(a) 30.37(f) 30.37(g) 30.37(h) 30.37(i) 30.37(j) 3…"
click select "Select AES-Direct EEI Carrier File EEI EEI Exempt"
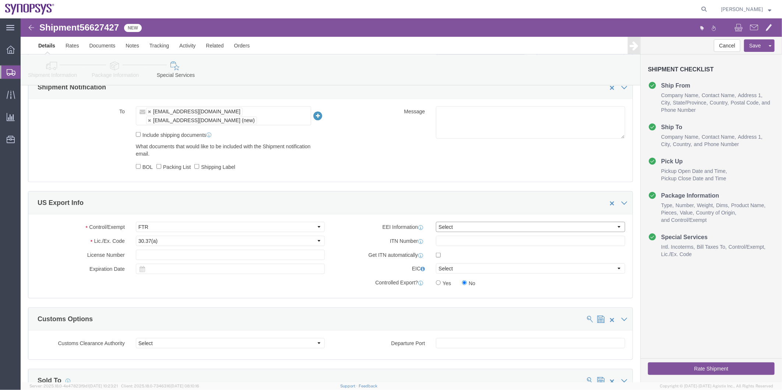
select select "EXEM"
click select "Select AES-Direct EEI Carrier File EEI EEI Exempt"
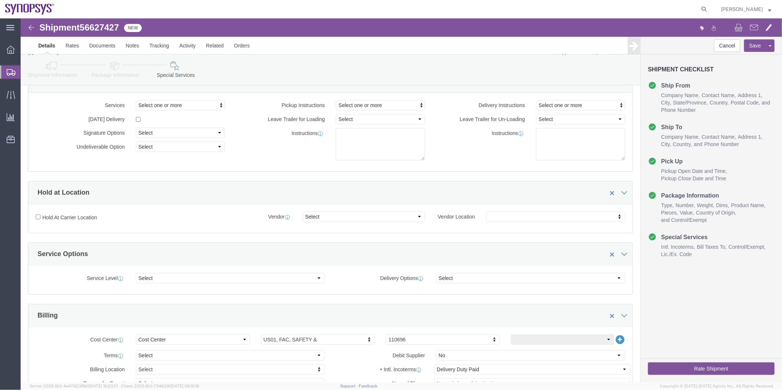
scroll to position [0, 0]
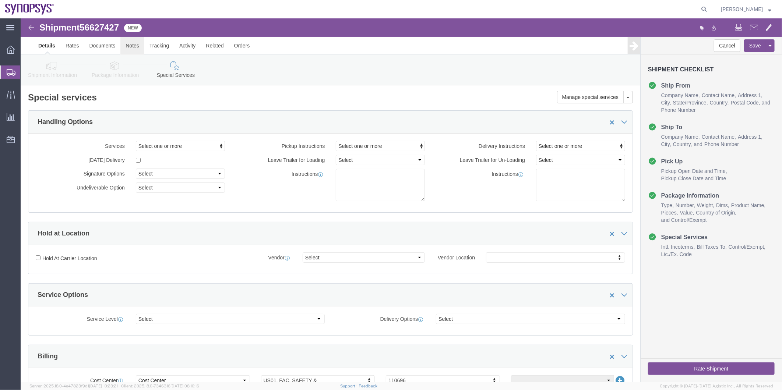
click link "Notes"
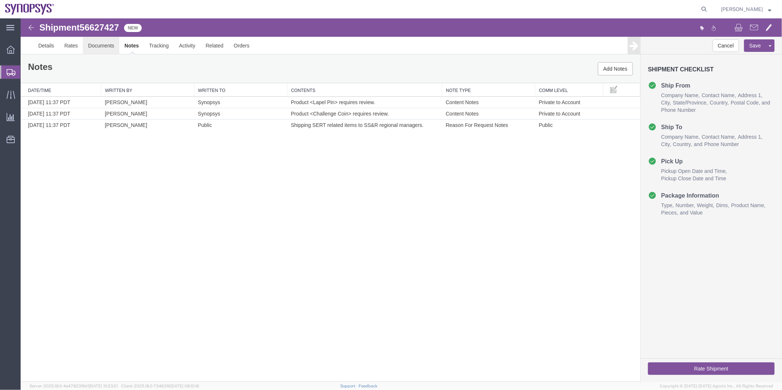
click at [108, 42] on link "Documents" at bounding box center [100, 45] width 36 height 18
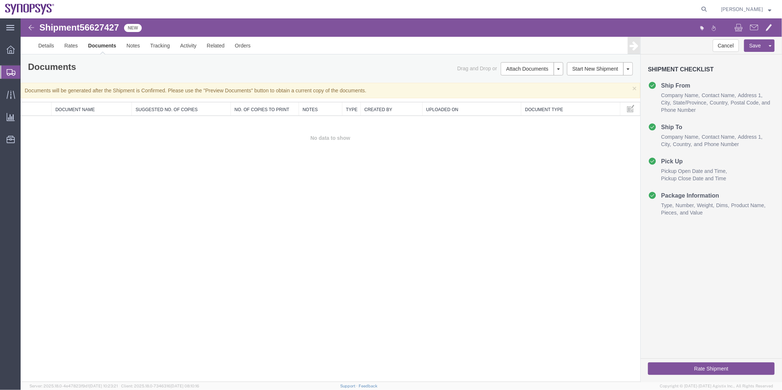
click at [103, 26] on span "56627427" at bounding box center [98, 27] width 39 height 10
copy span "56627427"
click at [46, 45] on link "Details" at bounding box center [46, 45] width 26 height 18
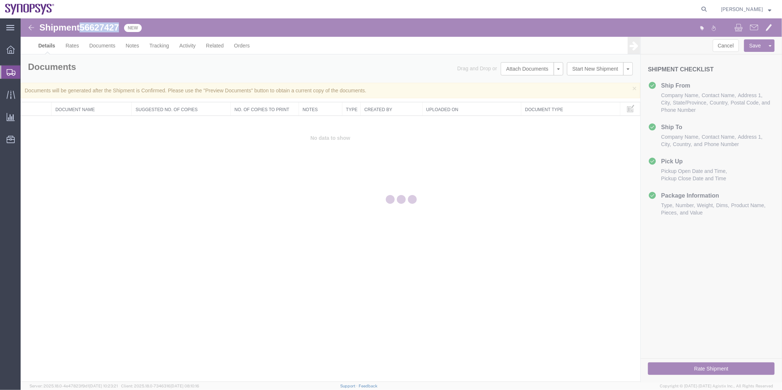
select select "63204"
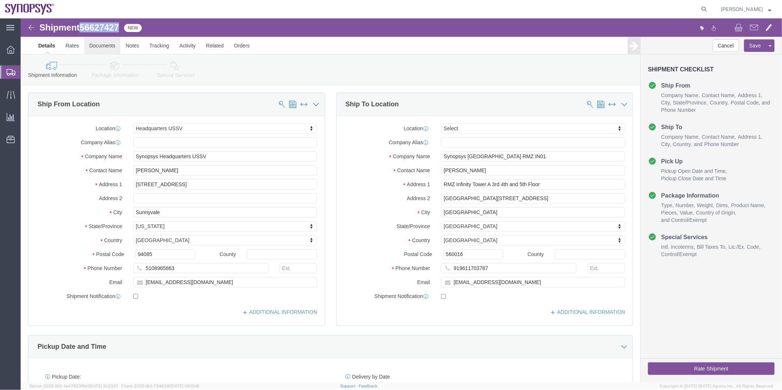
click link "Documents"
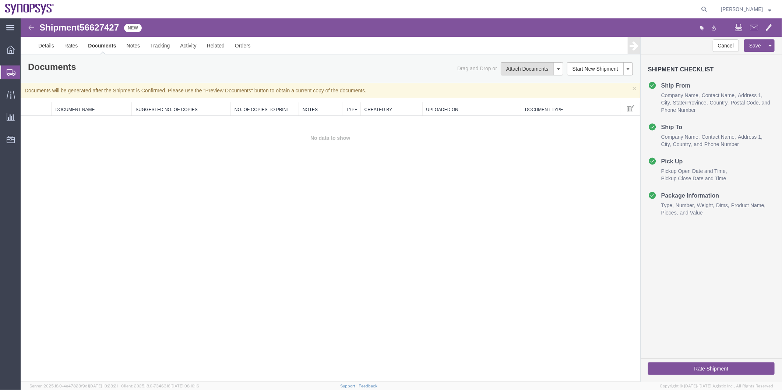
click at [519, 73] on button "Attach Documents" at bounding box center [526, 68] width 53 height 13
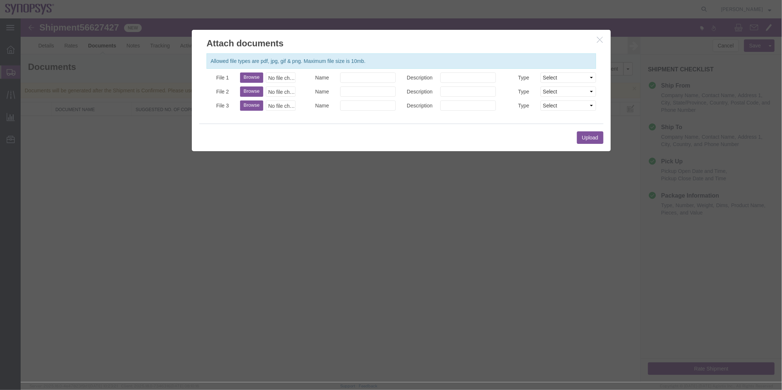
click at [594, 42] on h2 "Attach documents" at bounding box center [400, 39] width 419 height 20
click at [603, 42] on button "button" at bounding box center [600, 39] width 9 height 9
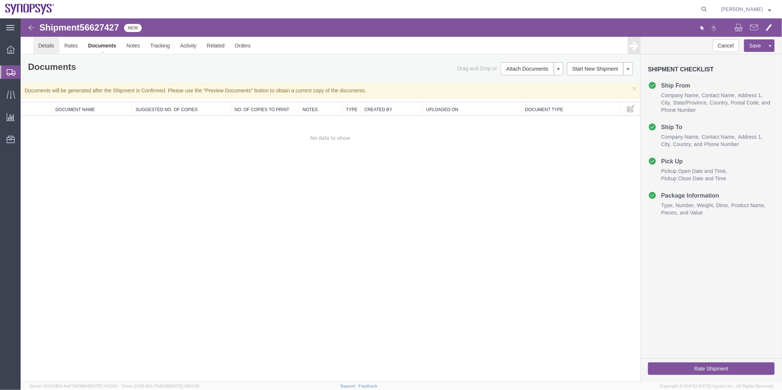
click at [47, 38] on link "Details" at bounding box center [46, 45] width 26 height 18
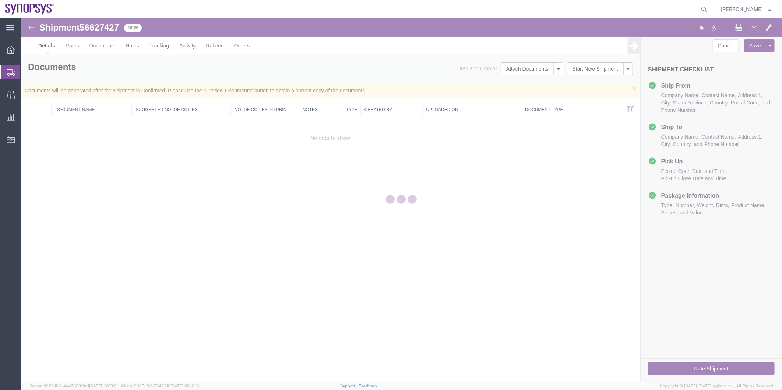
select select "63204"
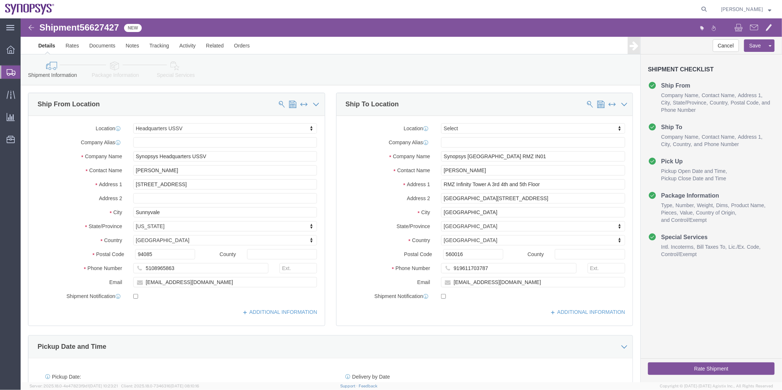
click link "Special Services"
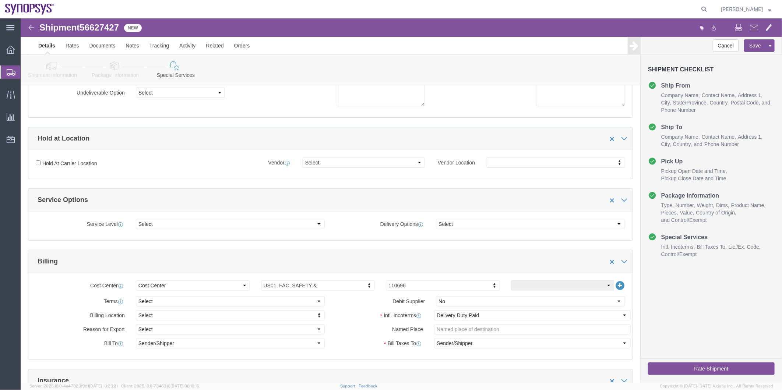
scroll to position [163, 0]
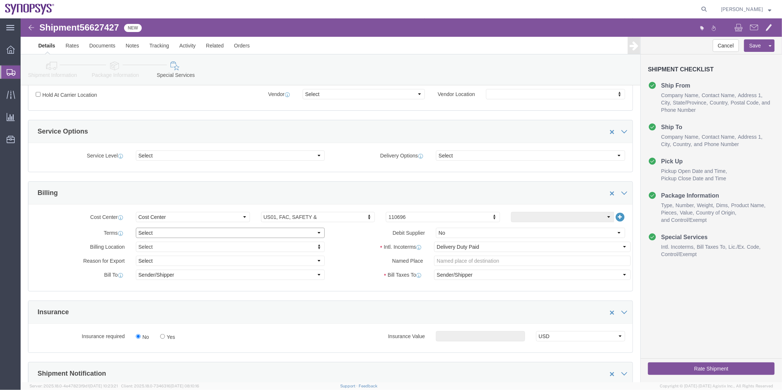
click select "Select Free of Charge Free of Cost NET 30 NET 45 NET 60 See Comment"
select select "FREE_OF_CHARGE"
click select "Select Free of Charge Free of Cost NET 30 NET 45 NET 60 See Comment"
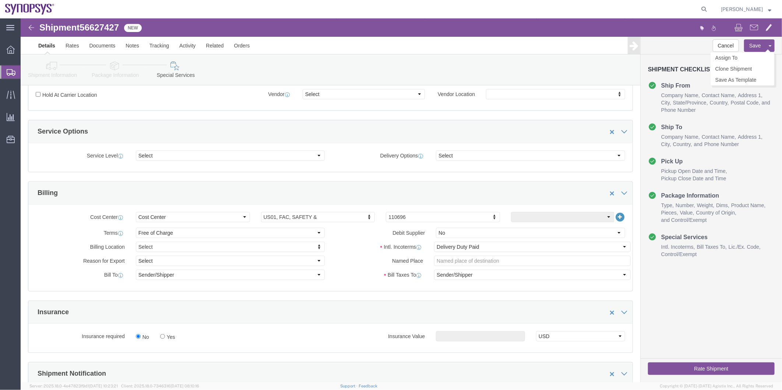
click button "Save"
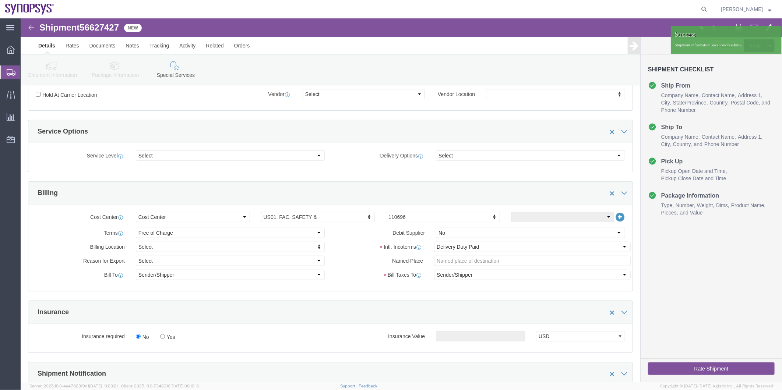
click span "56627427"
copy span "56627427"
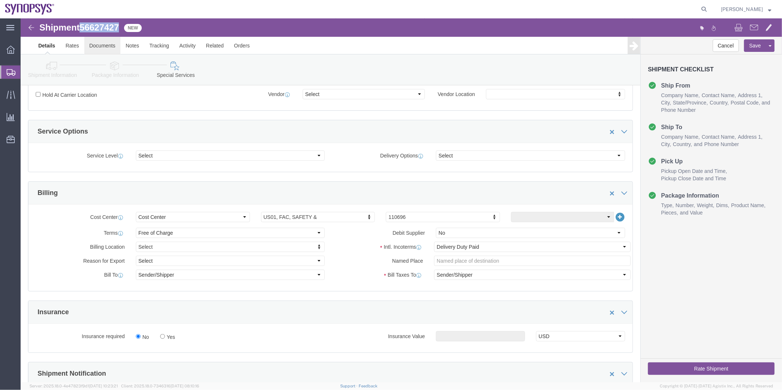
click link "Documents"
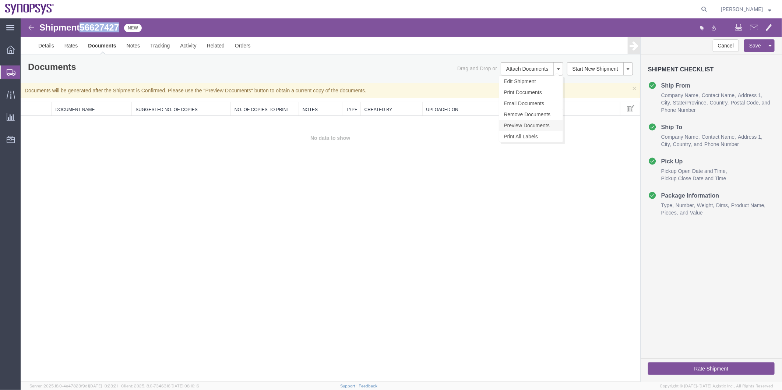
click at [530, 121] on link "Preview Documents" at bounding box center [531, 125] width 64 height 11
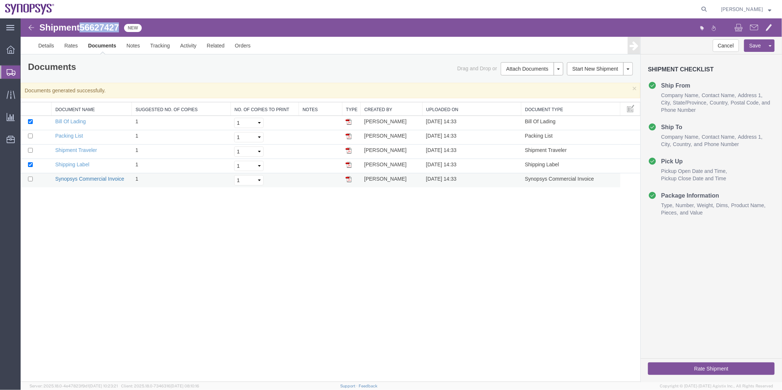
click at [84, 178] on link "Synopsys Commercial Invoice" at bounding box center [89, 179] width 69 height 6
click at [70, 135] on link "Packing List" at bounding box center [69, 136] width 28 height 6
click at [47, 43] on link "Details" at bounding box center [46, 45] width 26 height 18
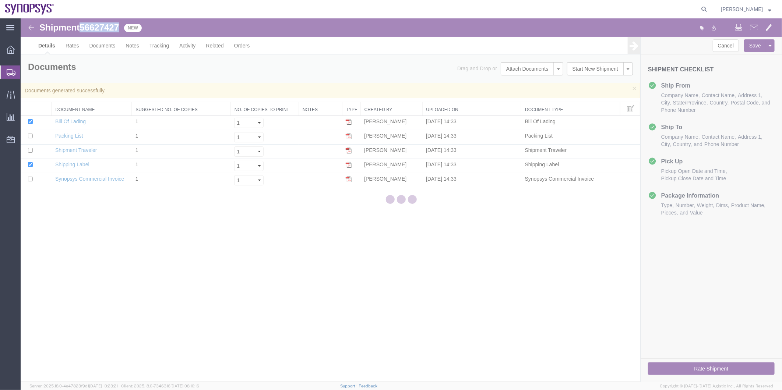
select select "63204"
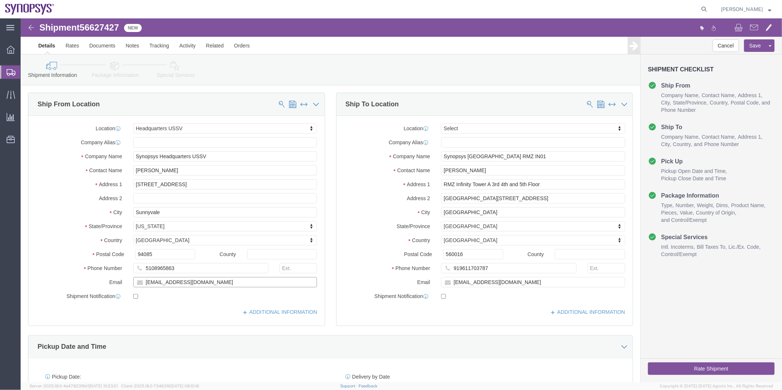
drag, startPoint x: 189, startPoint y: 267, endPoint x: 102, endPoint y: 251, distance: 88.0
click div "Location Headquarters USSV Select My Profile Location [GEOGRAPHIC_DATA] DE04 Ag…"
drag, startPoint x: 491, startPoint y: 264, endPoint x: 403, endPoint y: 262, distance: 88.0
click div "Email [EMAIL_ADDRESS][DOMAIN_NAME]"
drag, startPoint x: 191, startPoint y: 270, endPoint x: 149, endPoint y: 270, distance: 41.6
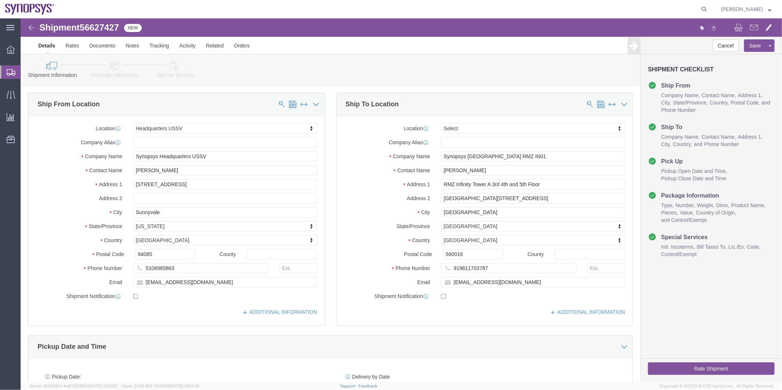
click div "Location Headquarters USSV Select My Profile Location [GEOGRAPHIC_DATA] DE04 Ag…"
drag, startPoint x: 179, startPoint y: 265, endPoint x: 92, endPoint y: 266, distance: 87.3
click div "Email [EMAIL_ADDRESS][DOMAIN_NAME]"
click span "56627427"
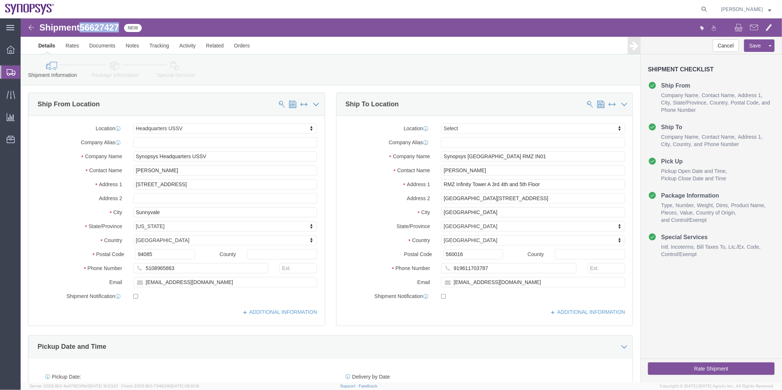
copy span "56627427"
click icon "button"
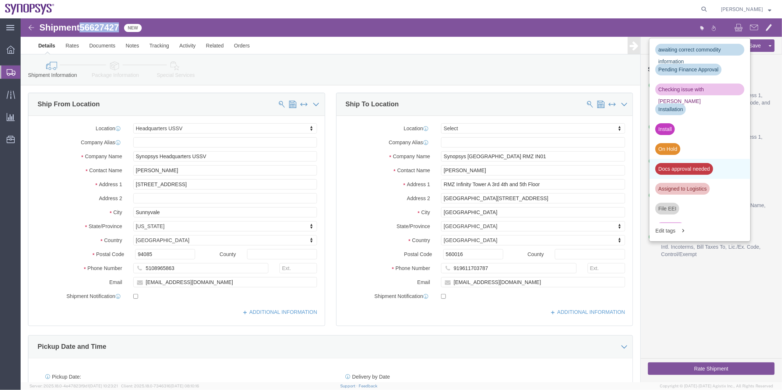
scroll to position [123, 0]
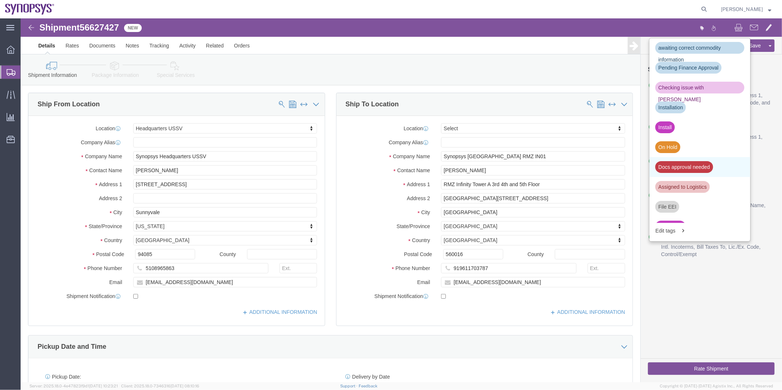
click div "Docs approval needed"
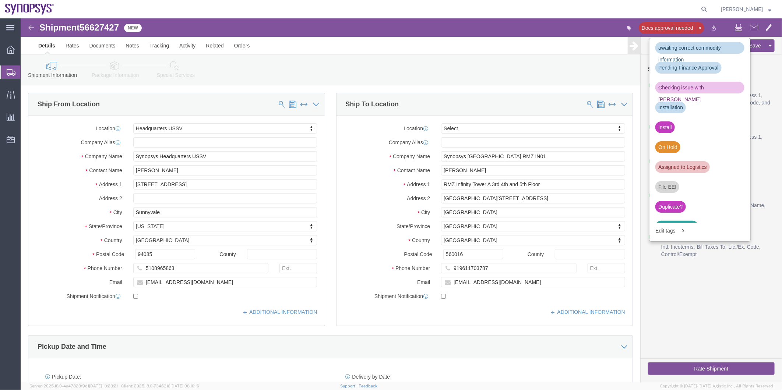
click at [0, 0] on span "Shipment Manager" at bounding box center [0, 0] width 0 height 0
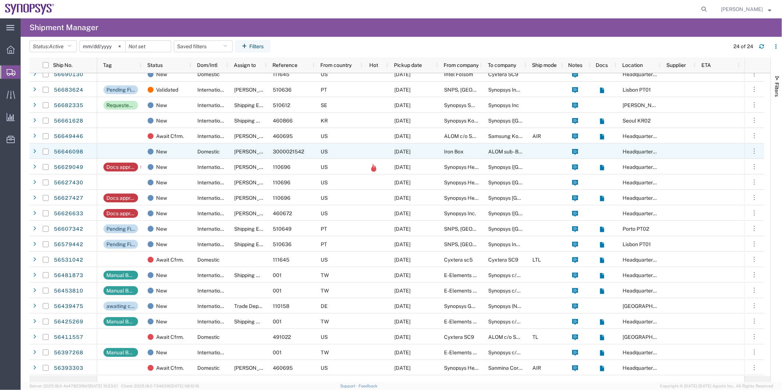
scroll to position [41, 0]
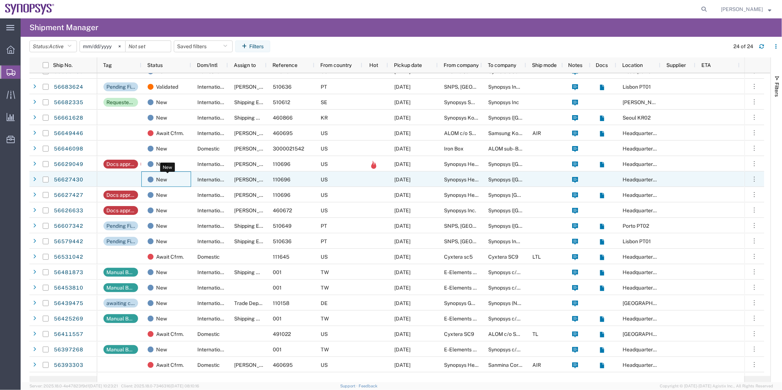
click at [187, 181] on div "New" at bounding box center [168, 179] width 40 height 15
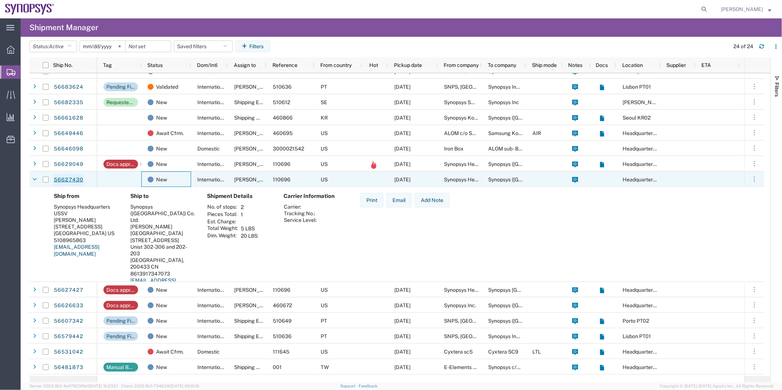
click at [65, 179] on link "56627430" at bounding box center [68, 180] width 30 height 12
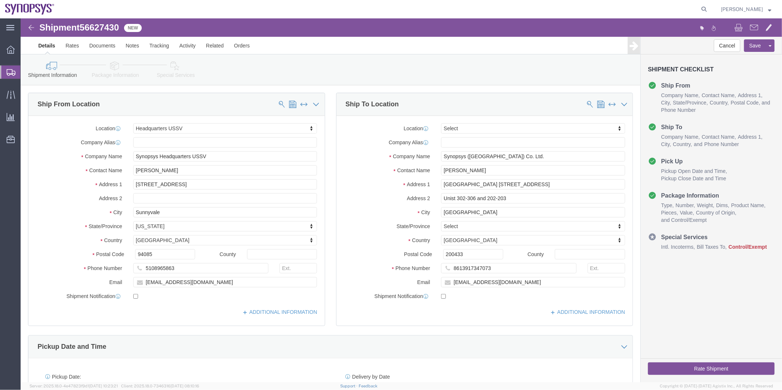
select select "63204"
select select
click span "56627430"
copy span "56627430"
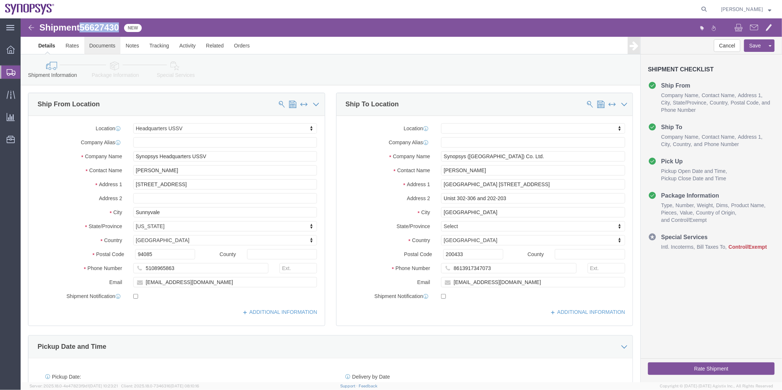
click link "Documents"
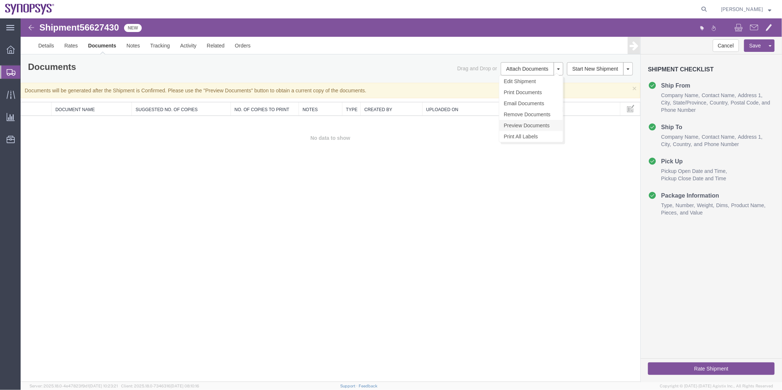
click at [540, 125] on link "Preview Documents" at bounding box center [531, 125] width 64 height 11
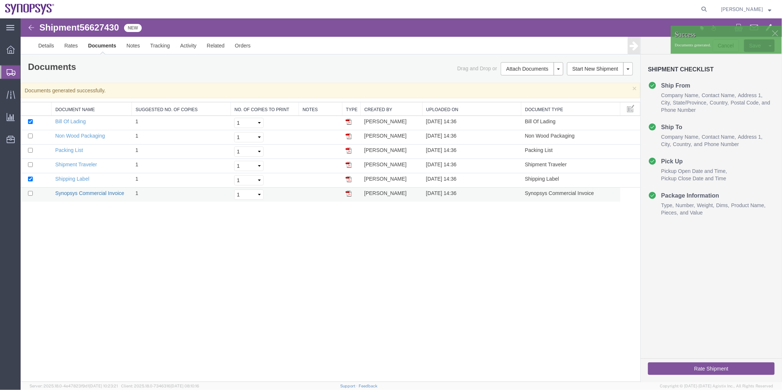
click at [97, 192] on link "Synopsys Commercial Invoice" at bounding box center [89, 193] width 69 height 6
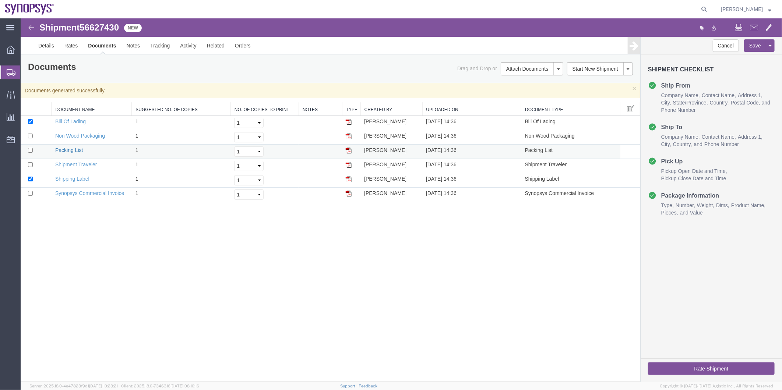
click at [74, 149] on link "Packing List" at bounding box center [69, 150] width 28 height 6
click at [50, 44] on link "Details" at bounding box center [46, 45] width 26 height 18
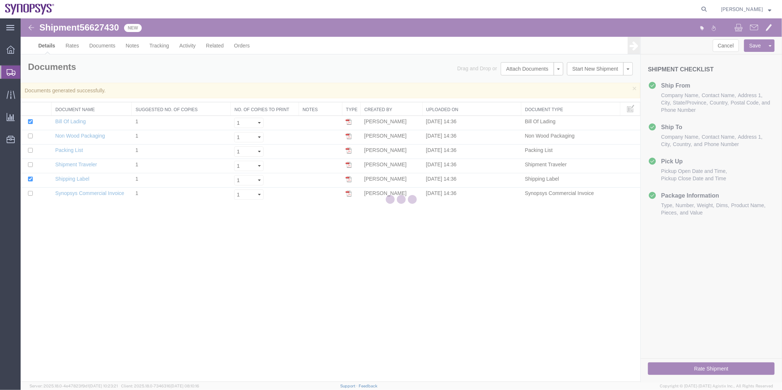
select select "63204"
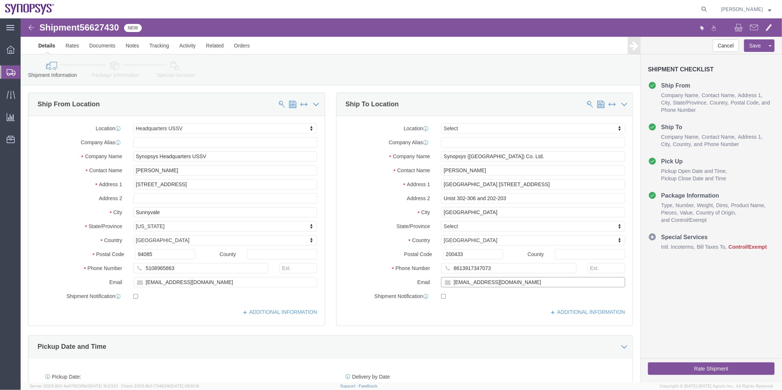
drag, startPoint x: 494, startPoint y: 267, endPoint x: 392, endPoint y: 267, distance: 102.4
click div "Email [EMAIL_ADDRESS][DOMAIN_NAME]"
click span "56627430"
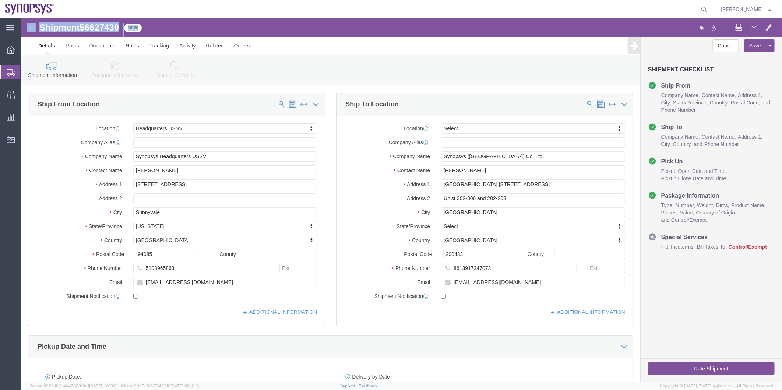
click span "56627430"
drag, startPoint x: 72, startPoint y: 8, endPoint x: 63, endPoint y: 9, distance: 9.6
click span "56627430"
drag, startPoint x: 17, startPoint y: 8, endPoint x: 99, endPoint y: 12, distance: 82.9
click div "Shipment 56627430 6 of 6 New"
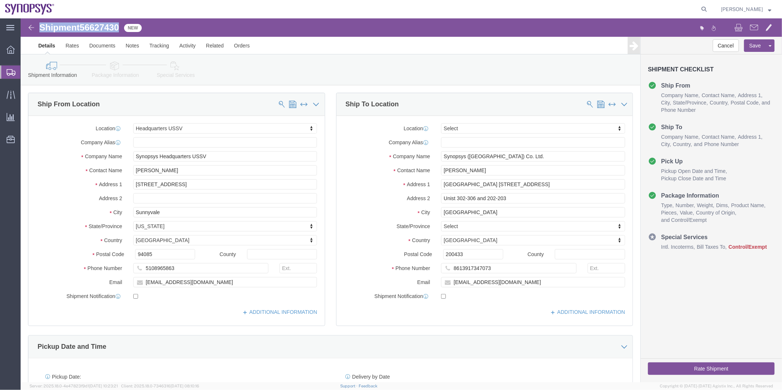
copy h1 "Shipment 56627430"
click icon "button"
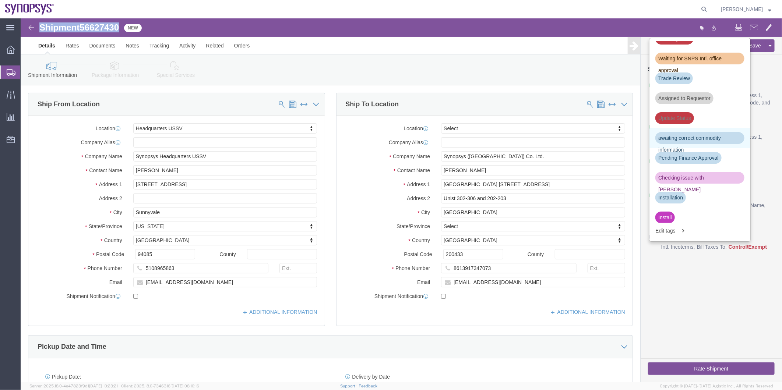
scroll to position [163, 0]
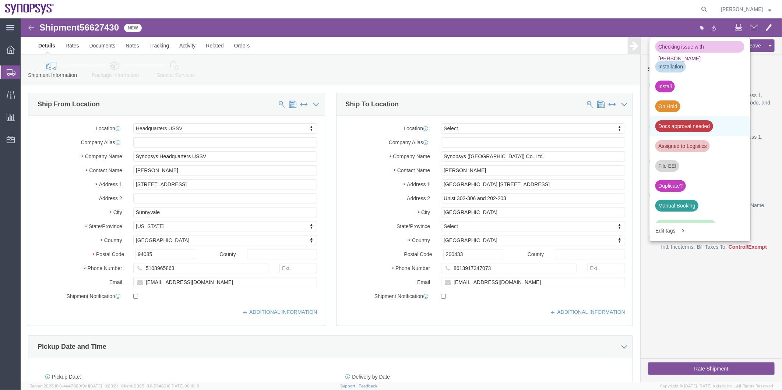
click div "Docs approval needed"
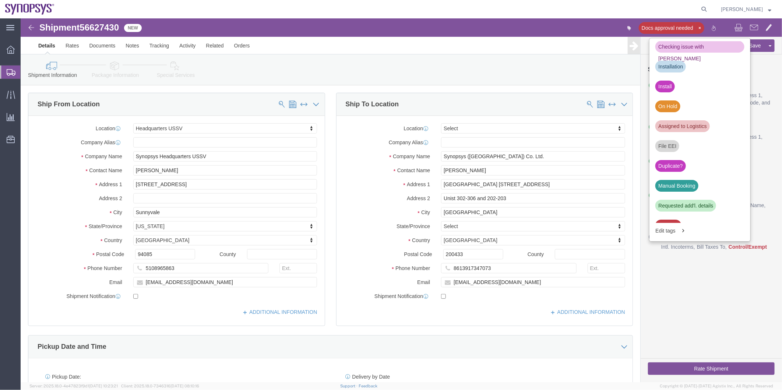
click at [0, 0] on span "Shipment Manager" at bounding box center [0, 0] width 0 height 0
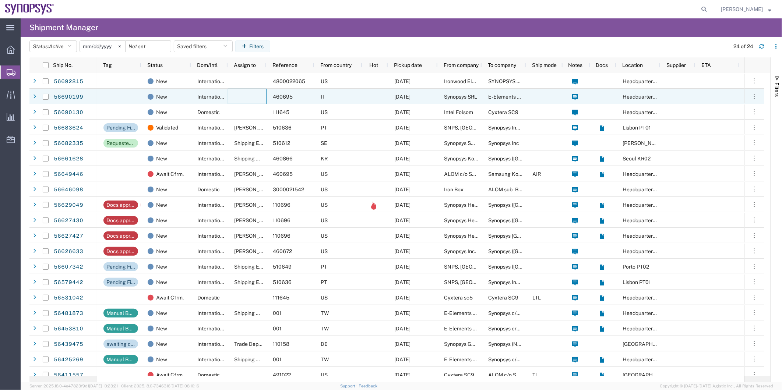
click at [239, 97] on div at bounding box center [247, 96] width 39 height 15
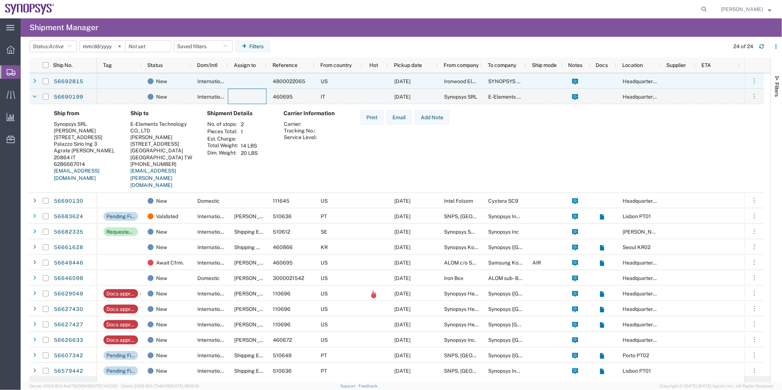
click at [127, 87] on div at bounding box center [119, 80] width 44 height 15
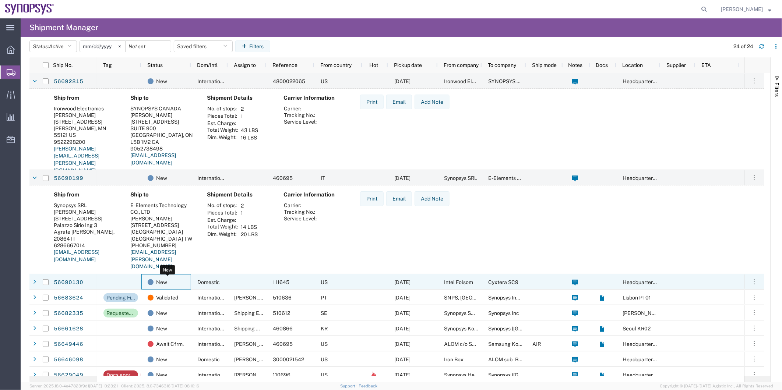
click at [183, 281] on div "New" at bounding box center [168, 282] width 40 height 15
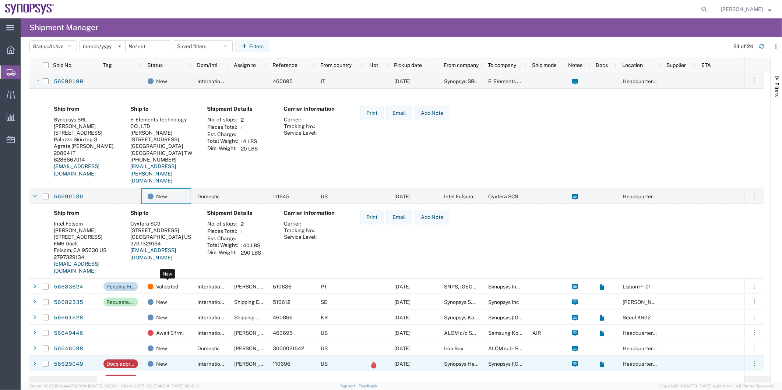
scroll to position [163, 0]
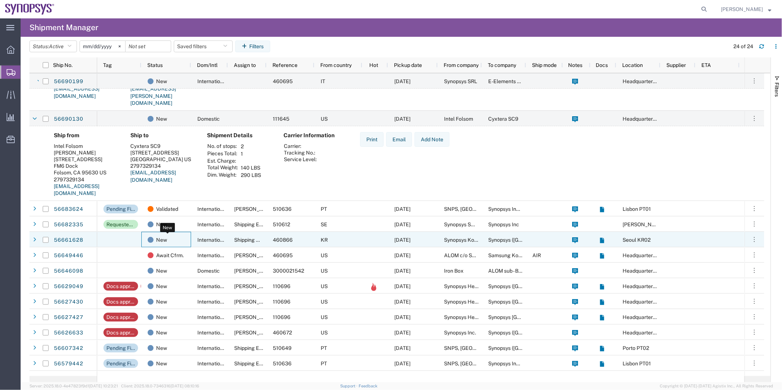
click at [178, 242] on div "New" at bounding box center [168, 239] width 40 height 15
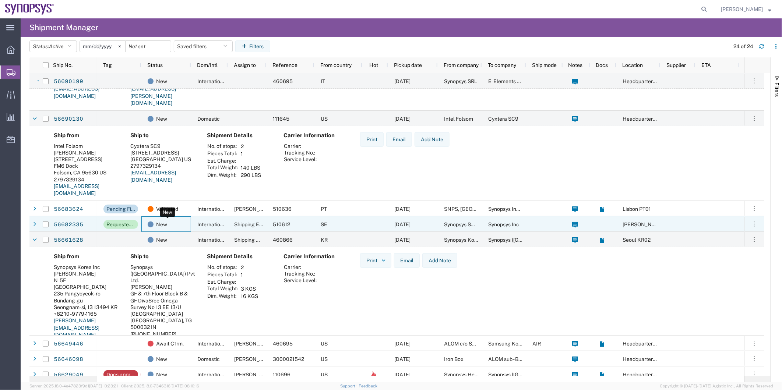
click at [186, 225] on div "New" at bounding box center [168, 224] width 40 height 15
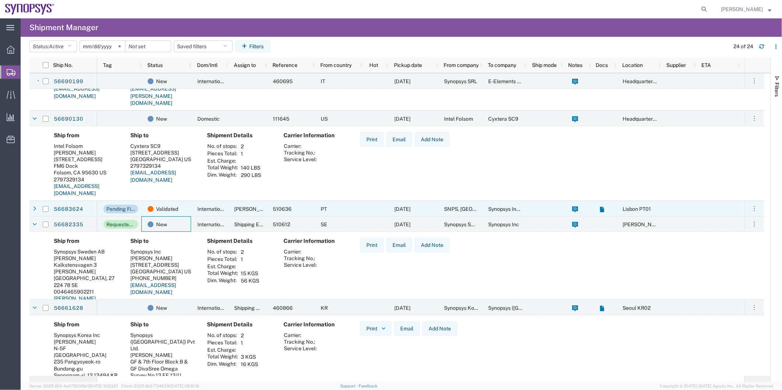
click at [192, 211] on div "International" at bounding box center [209, 208] width 37 height 15
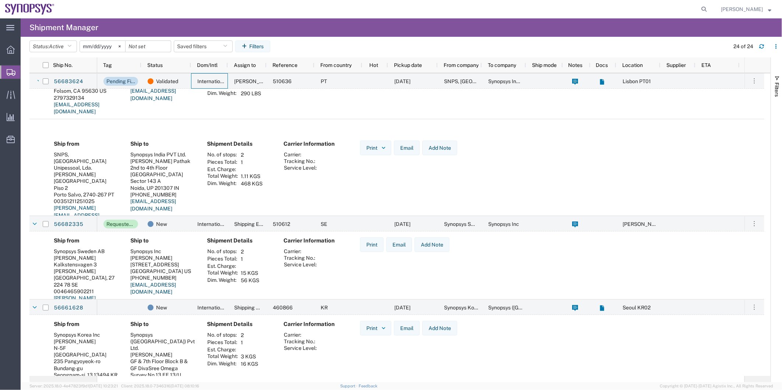
scroll to position [368, 0]
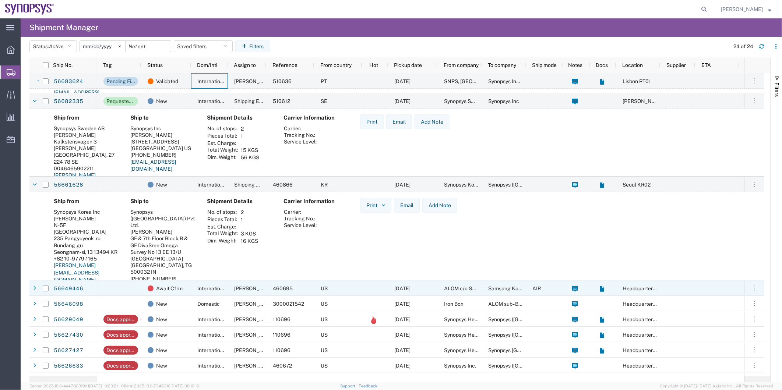
click at [108, 285] on div at bounding box center [119, 288] width 44 height 15
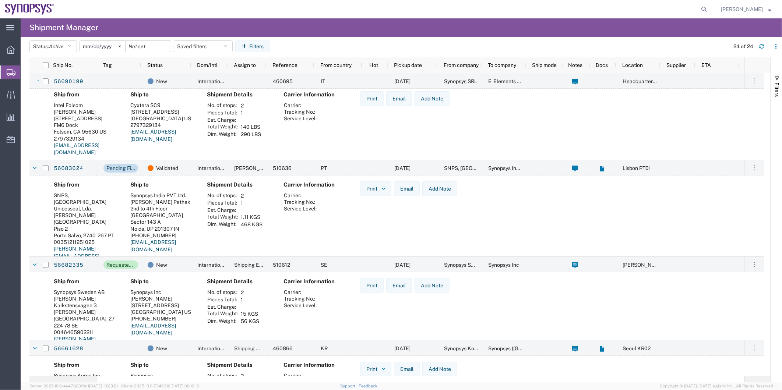
scroll to position [0, 0]
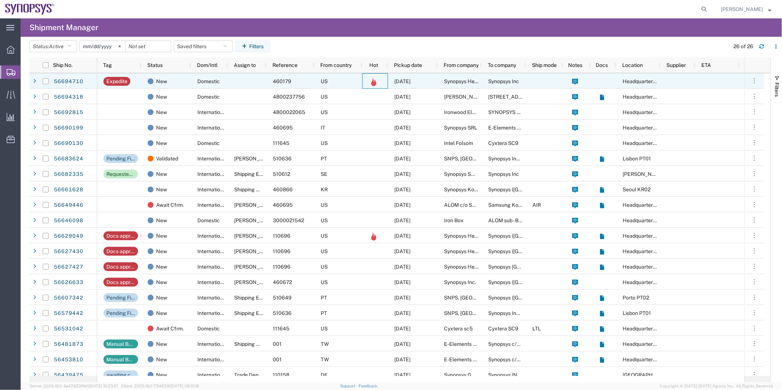
click at [364, 85] on div at bounding box center [375, 80] width 26 height 15
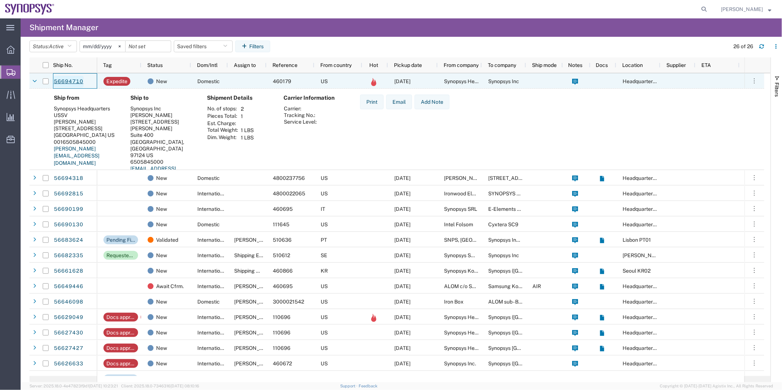
click at [69, 78] on link "56694710" at bounding box center [68, 82] width 30 height 12
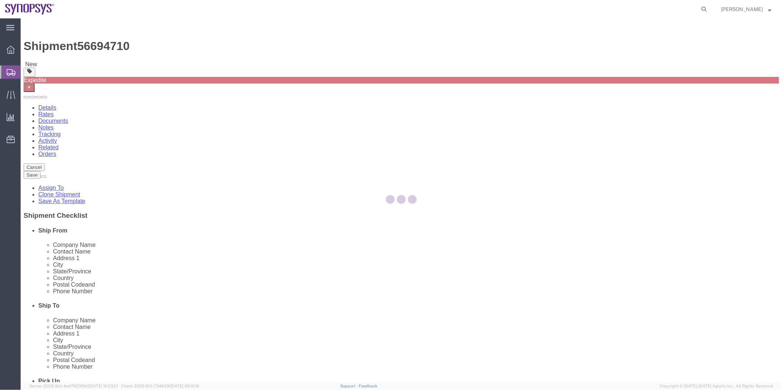
select select "63204"
select select "63190"
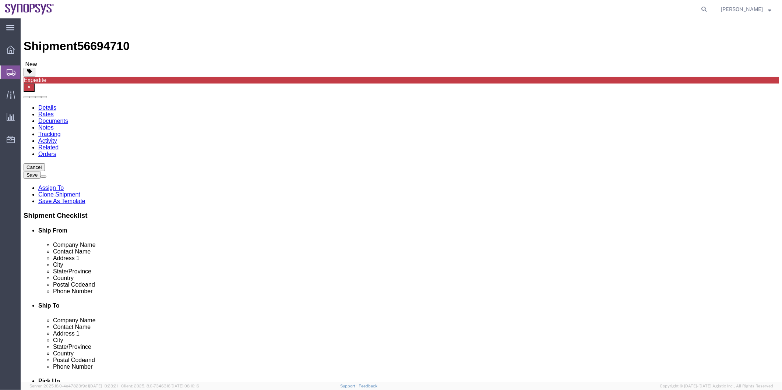
click icon
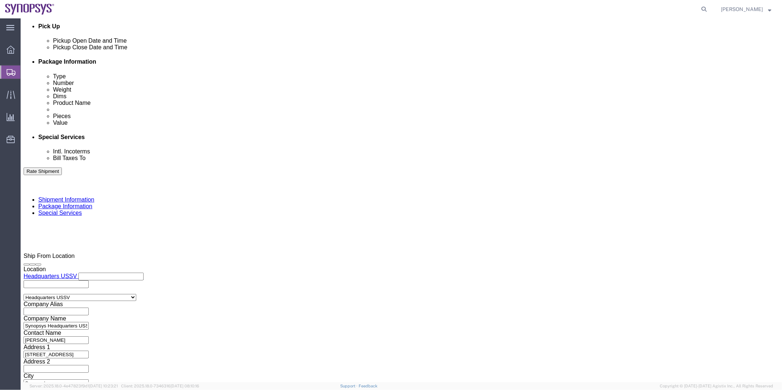
scroll to position [368, 0]
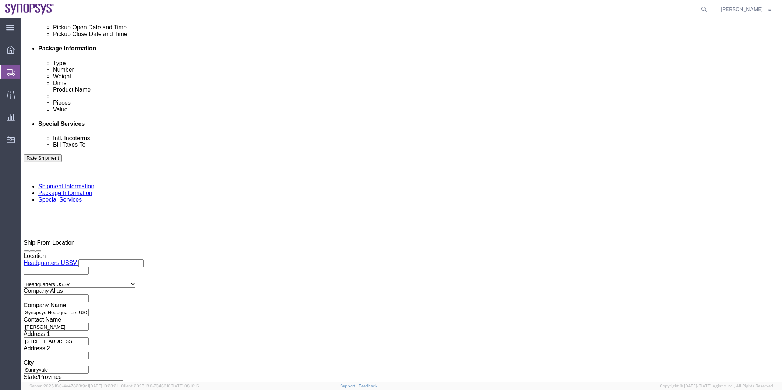
click div "Include shipping documents"
click input "Include shipping documents"
checkbox input "true"
drag, startPoint x: 115, startPoint y: 224, endPoint x: 123, endPoint y: 225, distance: 8.9
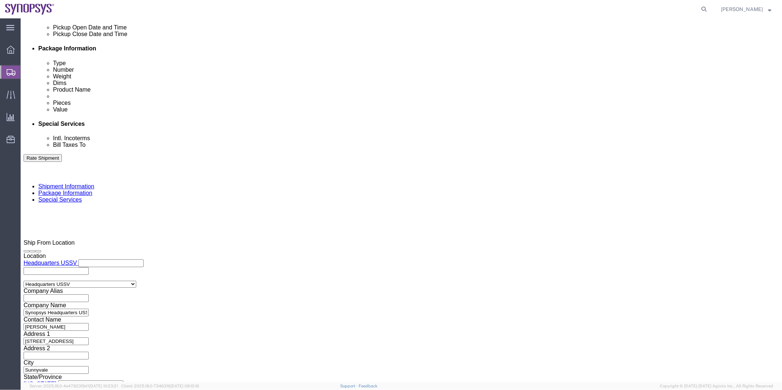
click input "BOL"
checkbox input "true"
click input "Packing List"
checkbox input "true"
drag, startPoint x: 176, startPoint y: 227, endPoint x: 180, endPoint y: 226, distance: 3.7
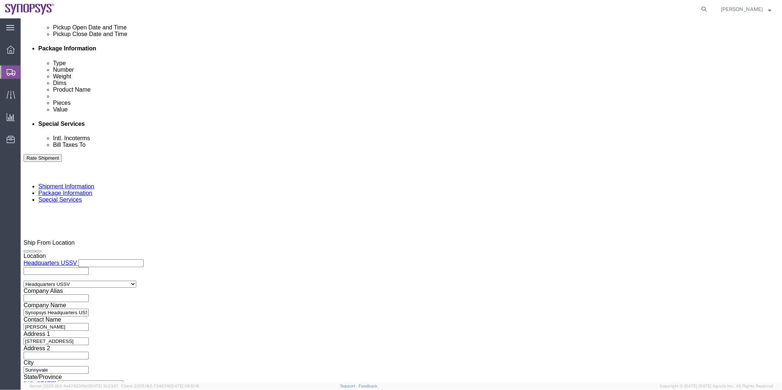
click input "Shipping Label"
checkbox input "true"
click textarea
type textarea "Please see attached. -Kaelen"
click button "Rate Shipment"
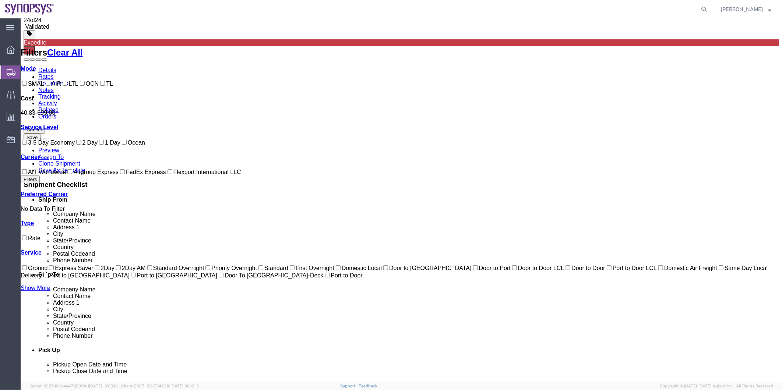
scroll to position [0, 0]
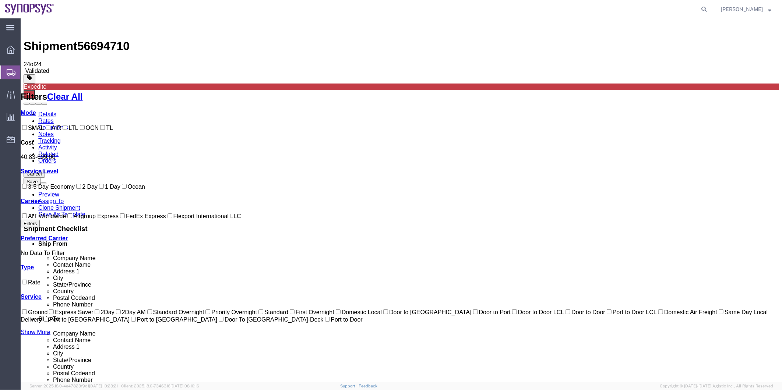
click at [68, 124] on link "Documents" at bounding box center [53, 127] width 30 height 6
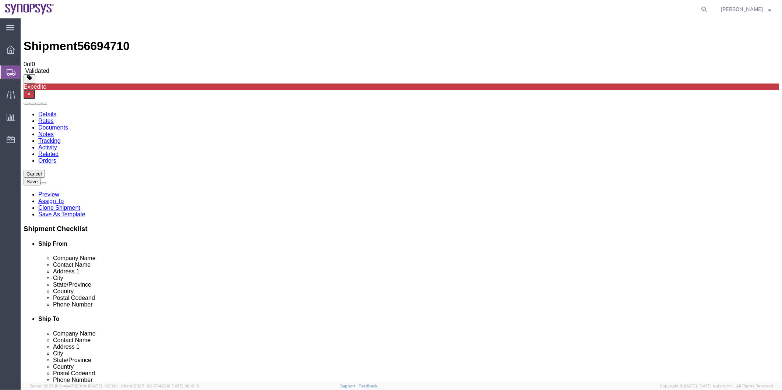
click at [46, 111] on link "Details" at bounding box center [47, 114] width 18 height 6
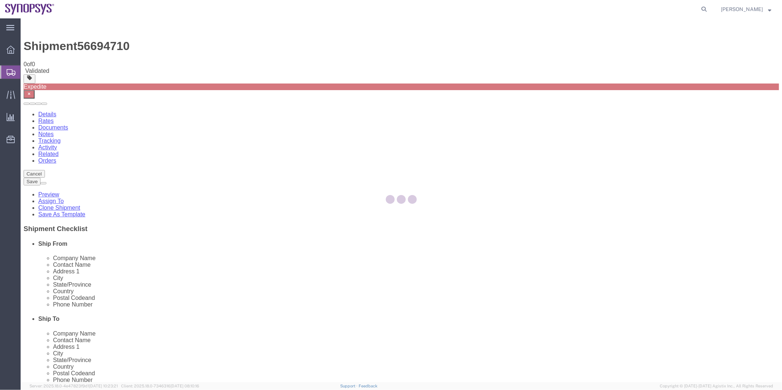
select select "63204"
select select "63190"
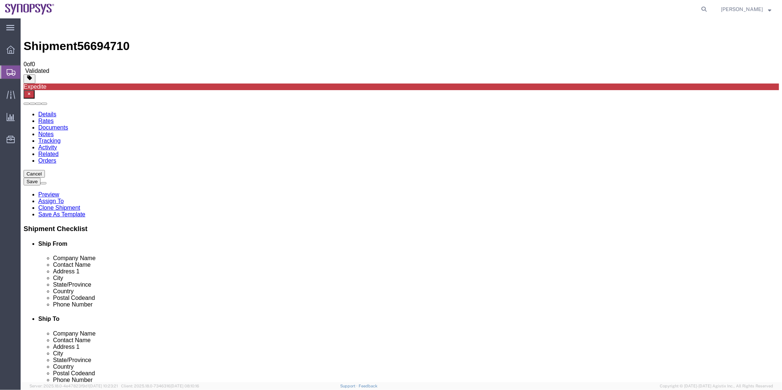
click icon
